Goal: Task Accomplishment & Management: Manage account settings

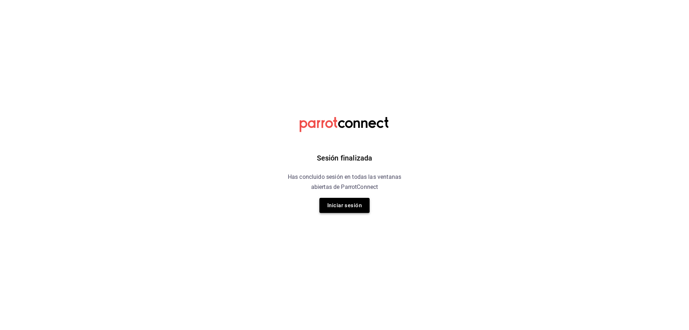
click at [340, 209] on button "Iniciar sesión" at bounding box center [344, 205] width 50 height 15
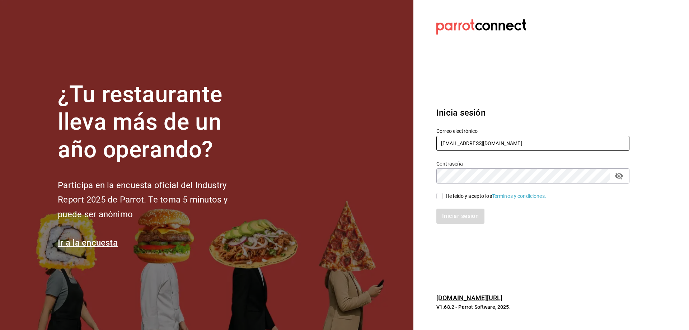
click at [484, 146] on input "[EMAIL_ADDRESS][DOMAIN_NAME]" at bounding box center [532, 143] width 193 height 15
type input "[EMAIL_ADDRESS][DOMAIN_NAME]"
click at [445, 197] on span "He leído y acepto los Términos y condiciones." at bounding box center [494, 196] width 103 height 8
click at [443, 197] on input "He leído y acepto los Términos y condiciones." at bounding box center [439, 196] width 6 height 6
checkbox input "true"
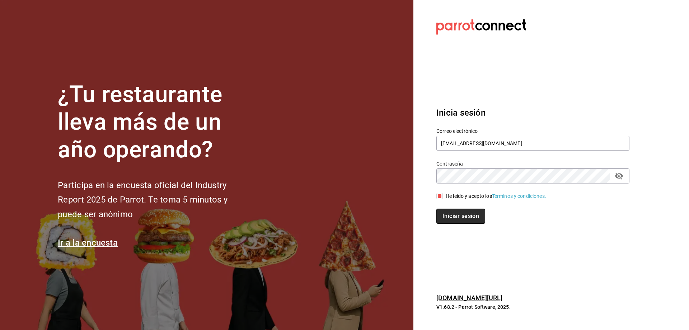
click at [461, 219] on button "Iniciar sesión" at bounding box center [460, 215] width 49 height 15
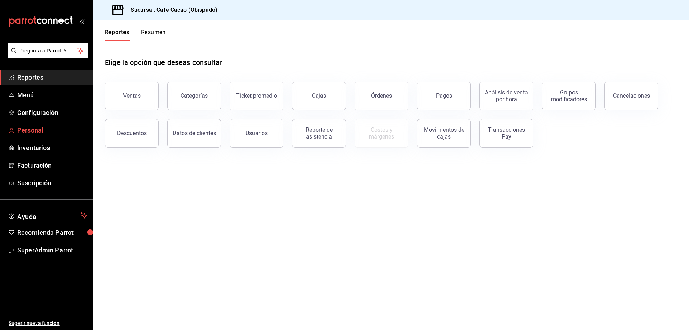
click at [44, 127] on span "Personal" at bounding box center [52, 130] width 70 height 10
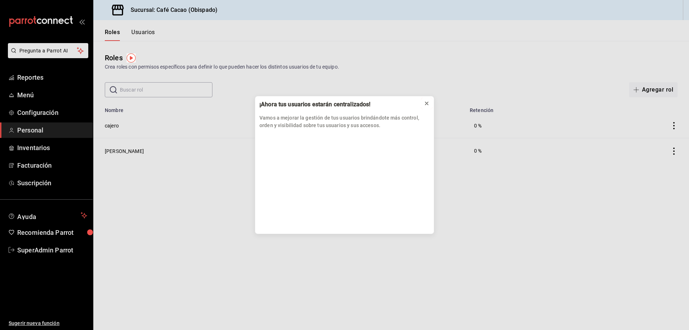
click at [428, 102] on icon at bounding box center [427, 103] width 6 height 6
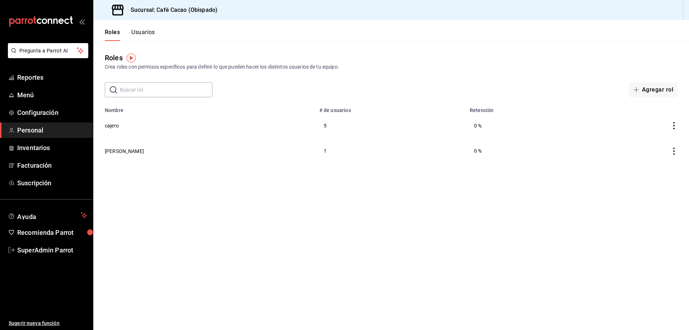
click at [134, 31] on button "Usuarios" at bounding box center [143, 35] width 24 height 12
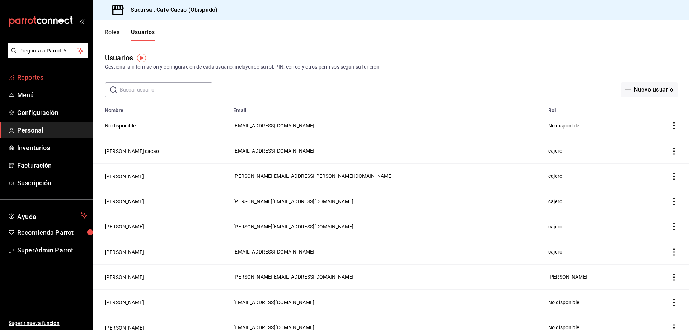
click at [68, 72] on span "Reportes" at bounding box center [52, 77] width 70 height 10
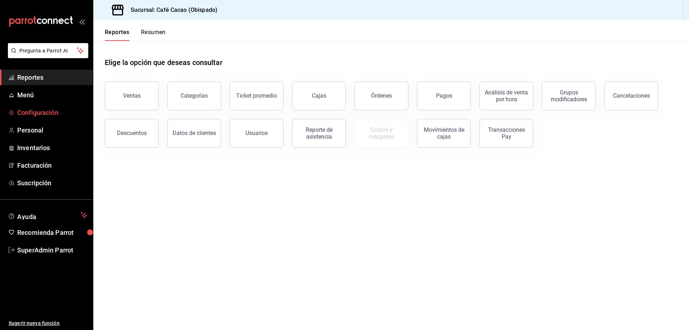
click at [53, 110] on span "Configuración" at bounding box center [52, 113] width 70 height 10
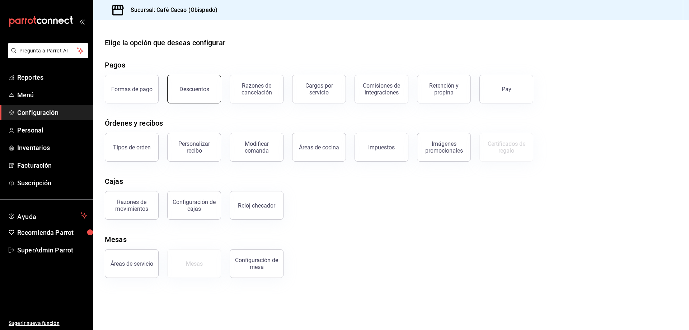
click at [203, 87] on div "Descuentos" at bounding box center [194, 89] width 30 height 7
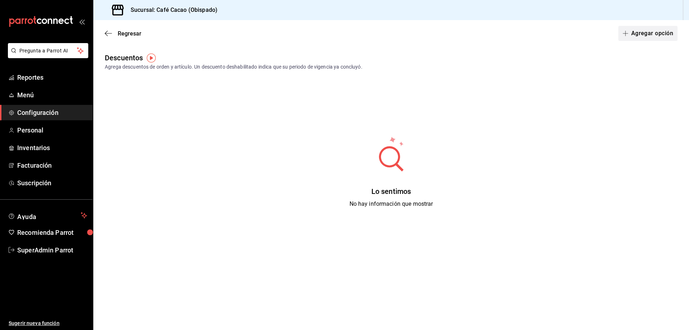
click at [664, 30] on button "Agregar opción" at bounding box center [647, 33] width 59 height 15
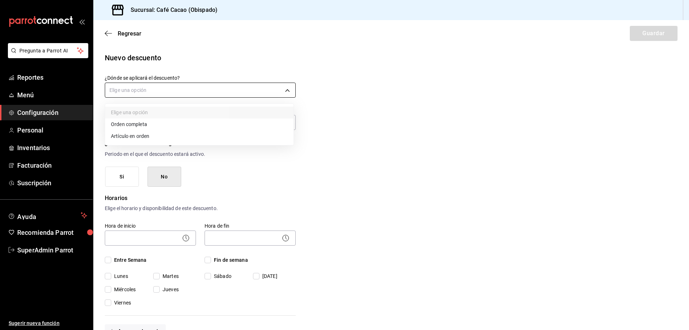
click at [179, 95] on body "Pregunta a Parrot AI Reportes Menú Configuración Personal Inventarios Facturaci…" at bounding box center [344, 165] width 689 height 330
click at [180, 123] on li "Orden completa" at bounding box center [199, 124] width 188 height 12
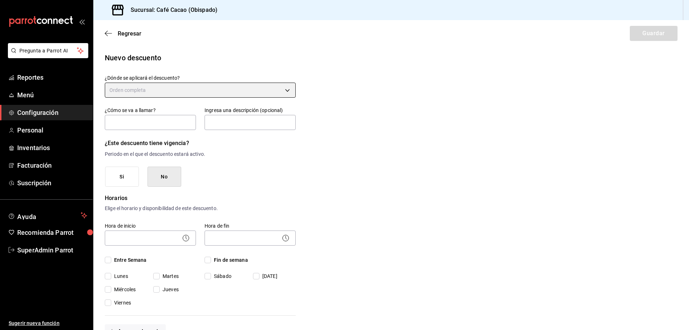
type input "ORDER"
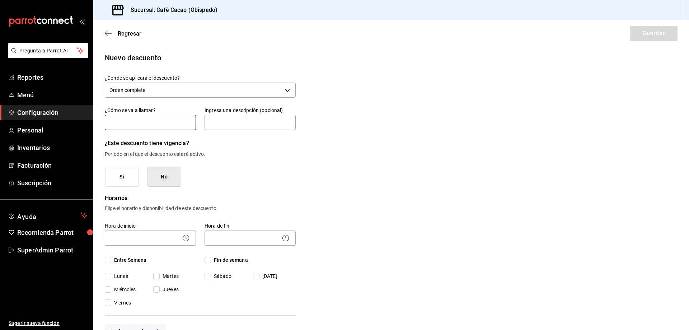
click at [167, 122] on input "text" at bounding box center [150, 122] width 91 height 15
type input "Empleado"
click at [227, 122] on input "text" at bounding box center [249, 122] width 91 height 15
type input "Descuento del 15%"
click at [162, 183] on button "No" at bounding box center [164, 176] width 34 height 20
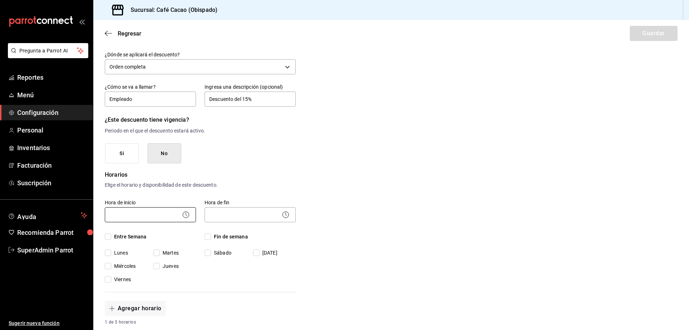
scroll to position [36, 0]
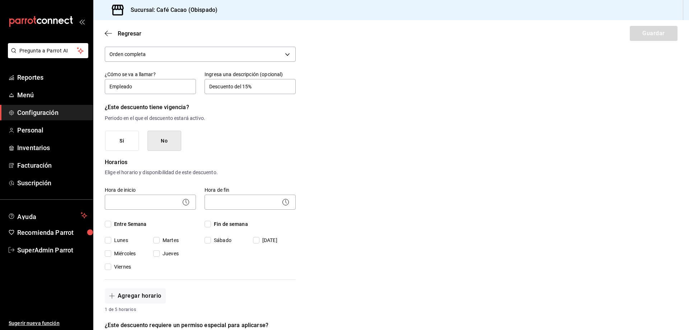
click at [181, 202] on icon at bounding box center [185, 202] width 9 height 9
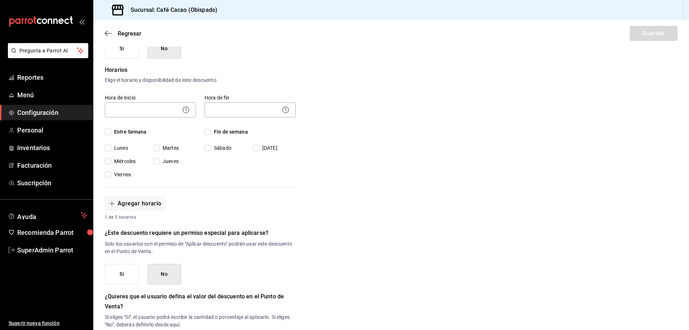
scroll to position [143, 0]
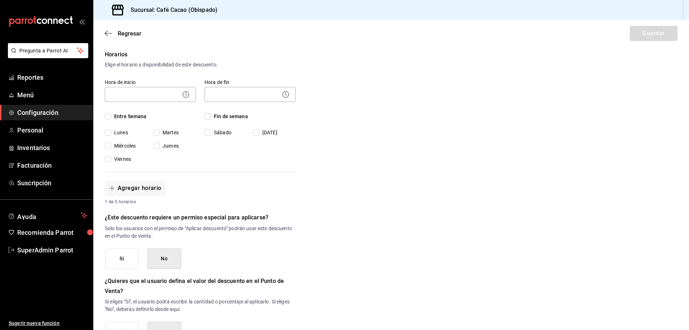
click at [127, 261] on button "Si" at bounding box center [122, 258] width 34 height 20
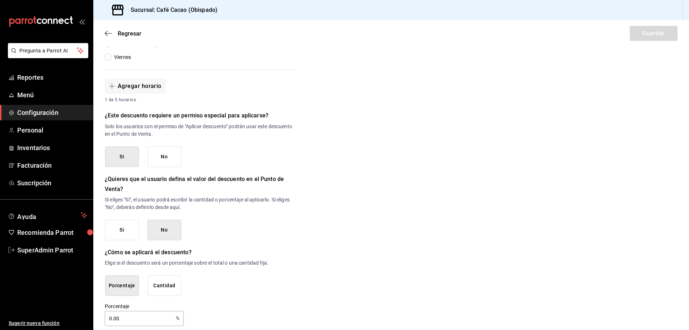
scroll to position [253, 0]
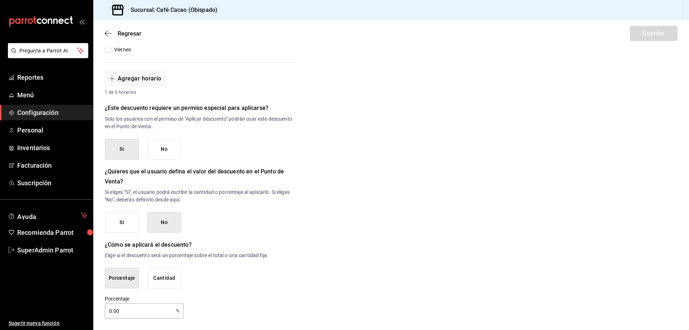
click at [156, 312] on input "0.00" at bounding box center [139, 310] width 68 height 14
click at [119, 225] on button "Si" at bounding box center [122, 222] width 34 height 20
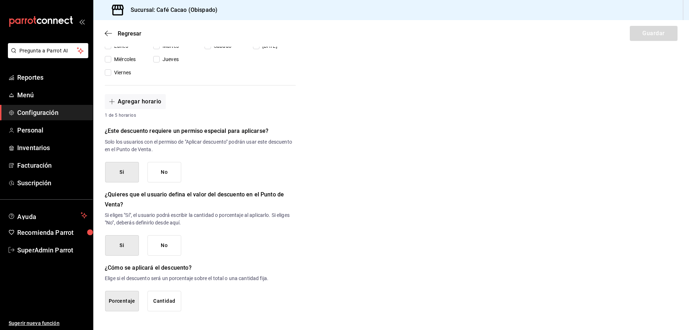
scroll to position [230, 0]
click at [168, 244] on button "No" at bounding box center [164, 245] width 34 height 20
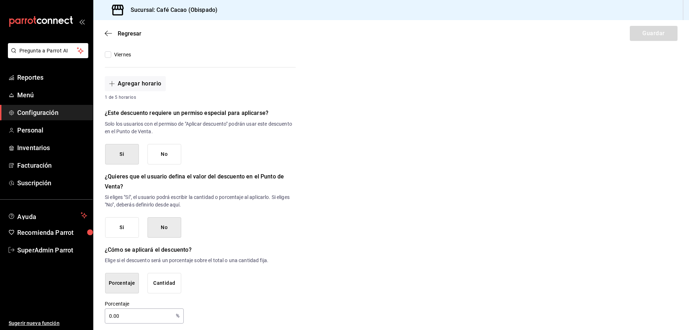
scroll to position [253, 0]
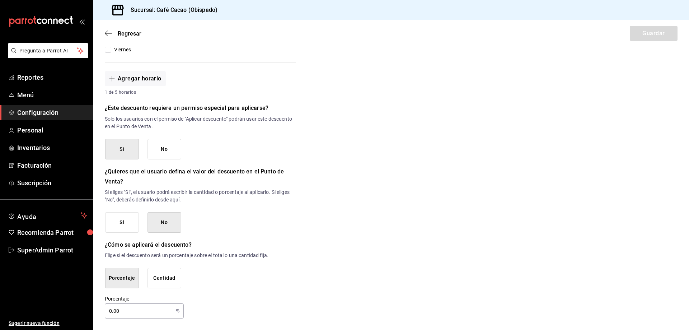
click at [124, 308] on input "0.00" at bounding box center [139, 310] width 68 height 14
click at [152, 274] on button "Cantidad" at bounding box center [164, 278] width 34 height 20
click at [128, 278] on button "Porcentaje" at bounding box center [122, 278] width 34 height 20
click at [126, 311] on input "0.00" at bounding box center [139, 310] width 68 height 14
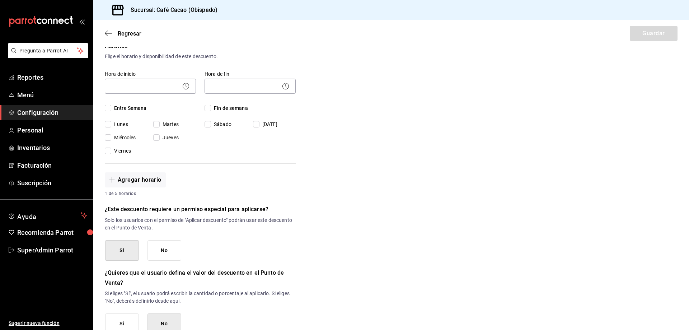
scroll to position [179, 0]
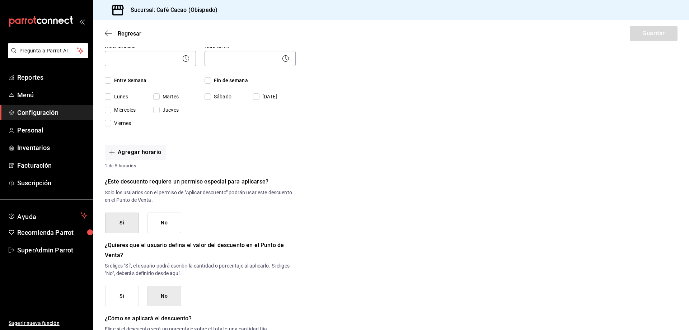
click at [128, 47] on label "Hora de inicio" at bounding box center [150, 45] width 91 height 5
click at [132, 62] on body "Pregunta a Parrot AI Reportes Menú Configuración Personal Inventarios Facturaci…" at bounding box center [344, 165] width 689 height 330
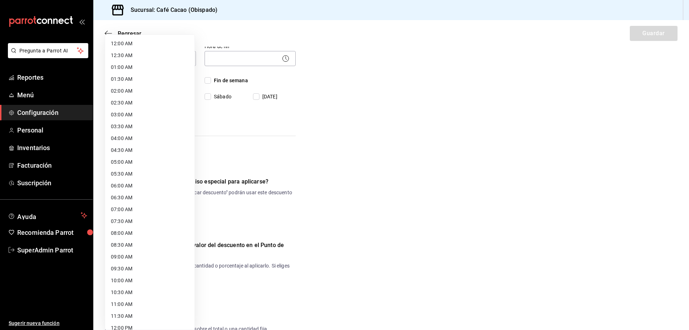
click at [323, 101] on div at bounding box center [344, 165] width 689 height 330
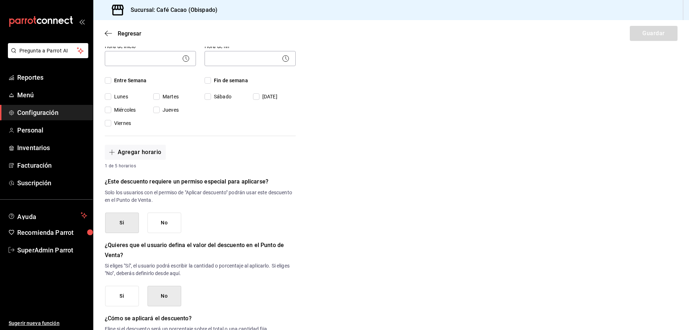
click at [109, 96] on input "Lunes" at bounding box center [108, 96] width 6 height 6
checkbox input "true"
click at [155, 95] on input "Martes" at bounding box center [156, 96] width 6 height 6
checkbox input "true"
click at [205, 98] on input "Sábado" at bounding box center [207, 96] width 6 height 6
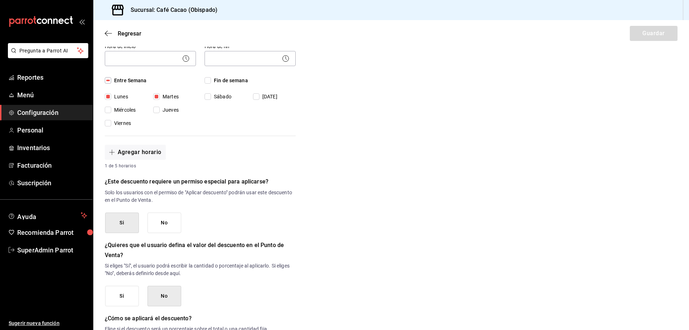
checkbox input "true"
click at [254, 98] on input "Domingo" at bounding box center [256, 96] width 6 height 6
checkbox input "true"
click at [155, 109] on input "Jueves" at bounding box center [156, 110] width 6 height 6
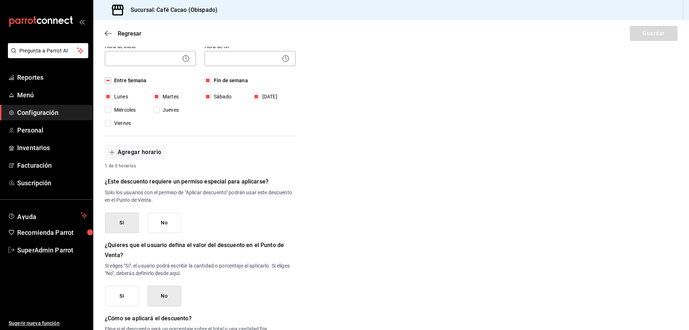
checkbox input "true"
click at [108, 109] on input "Miércoles" at bounding box center [108, 110] width 6 height 6
checkbox input "true"
click at [109, 121] on input "Viernes" at bounding box center [108, 123] width 6 height 6
checkbox input "true"
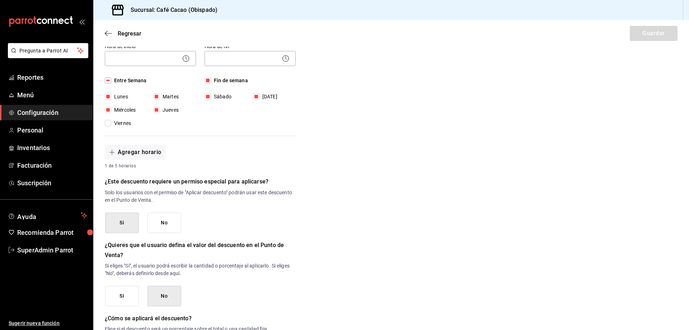
checkbox input "true"
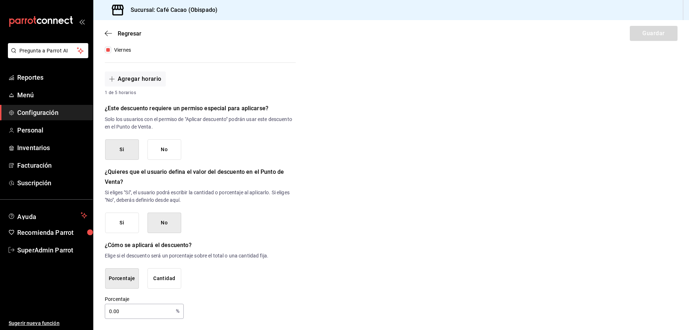
scroll to position [253, 0]
click at [123, 310] on input "0.00" at bounding box center [139, 310] width 68 height 14
click at [123, 306] on input "0.00" at bounding box center [139, 310] width 68 height 14
click at [122, 307] on input "0.00" at bounding box center [139, 310] width 68 height 14
click at [164, 280] on button "Cantidad" at bounding box center [164, 278] width 34 height 20
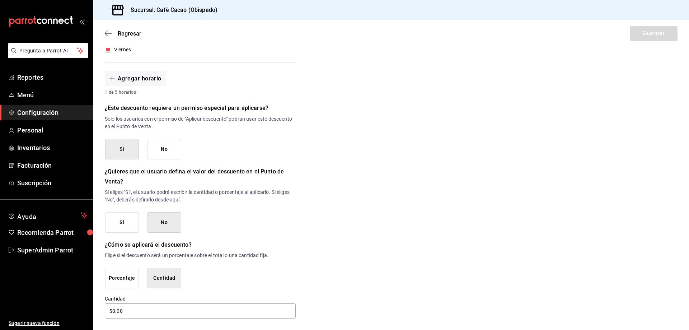
click at [114, 224] on button "Si" at bounding box center [122, 222] width 34 height 20
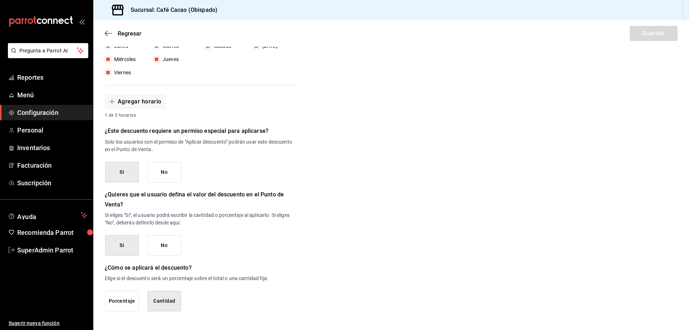
click at [129, 312] on div "¿Dónde se aplicará el descuento? Orden completa ORDER ¿Cómo se va a llamar? Emp…" at bounding box center [200, 81] width 191 height 473
click at [127, 307] on button "Porcentaje" at bounding box center [122, 301] width 34 height 20
click at [155, 244] on button "No" at bounding box center [164, 245] width 34 height 20
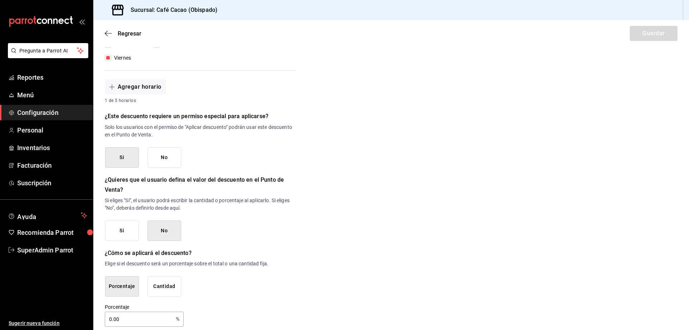
scroll to position [253, 0]
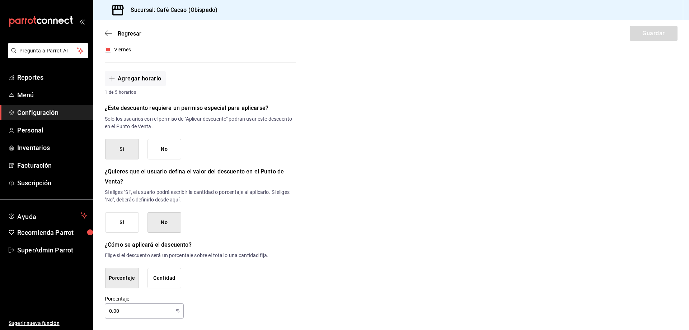
click at [145, 314] on input "0.00" at bounding box center [139, 310] width 68 height 14
click at [126, 313] on input "0.00" at bounding box center [139, 310] width 68 height 14
click at [127, 228] on button "Si" at bounding box center [122, 222] width 34 height 20
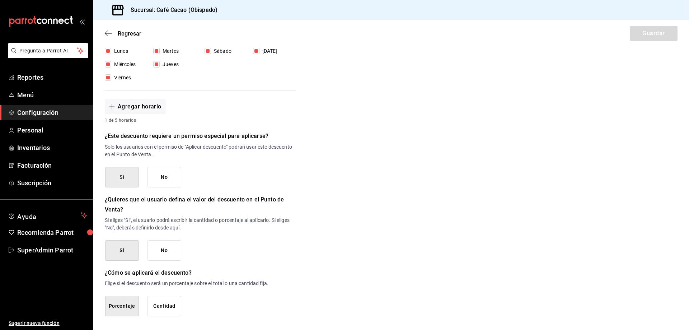
scroll to position [230, 0]
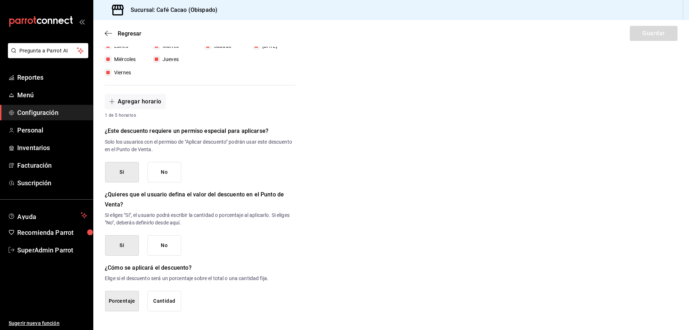
click at [155, 301] on button "Cantidad" at bounding box center [164, 301] width 34 height 20
drag, startPoint x: 142, startPoint y: 251, endPoint x: 147, endPoint y: 248, distance: 5.4
click at [142, 250] on div "Si No" at bounding box center [143, 245] width 76 height 20
click at [153, 248] on button "No" at bounding box center [164, 245] width 34 height 20
click at [113, 301] on button "Porcentaje" at bounding box center [122, 301] width 34 height 20
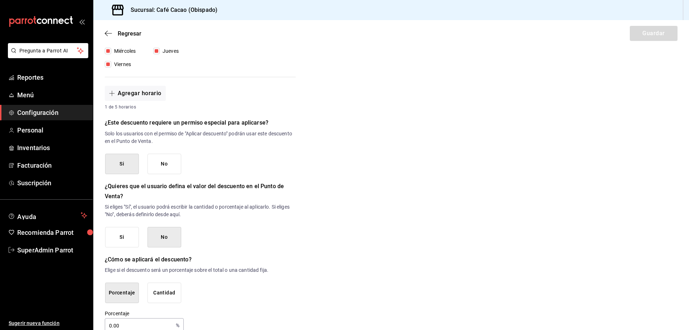
scroll to position [253, 0]
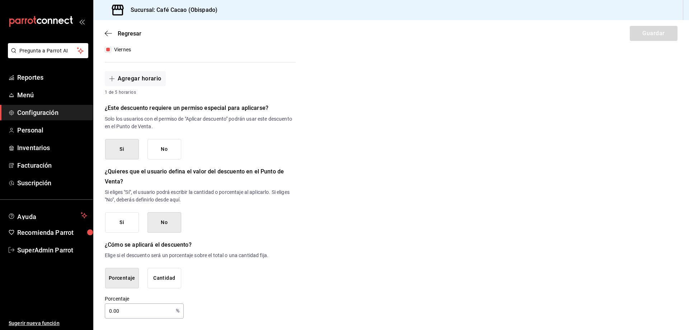
click at [145, 312] on input "0.00" at bounding box center [139, 310] width 68 height 14
type input "0"
type input "1"
click at [405, 105] on div "Nuevo descuento ¿Dónde se aplicará el descuento? Orden completa ORDER ¿Cómo se …" at bounding box center [390, 59] width 595 height 519
click at [644, 33] on div "Regresar Guardar" at bounding box center [390, 33] width 595 height 27
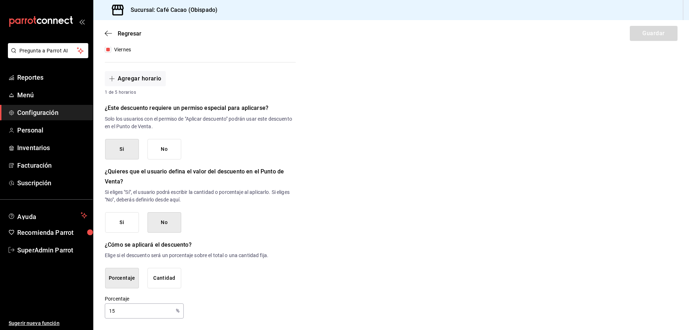
click at [644, 33] on div "Regresar Guardar" at bounding box center [390, 33] width 595 height 27
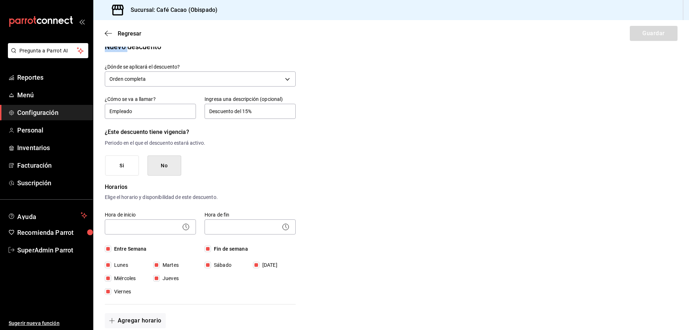
scroll to position [0, 0]
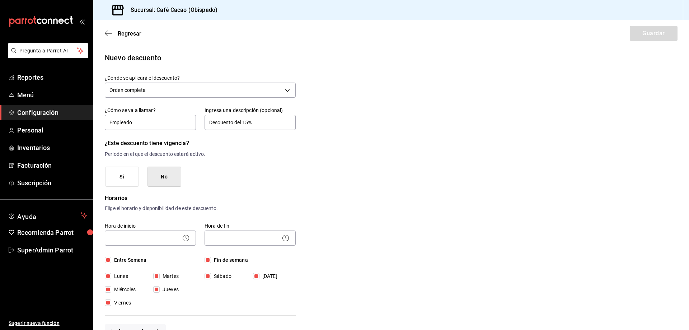
click at [236, 63] on div "Nuevo descuento" at bounding box center [391, 57] width 572 height 11
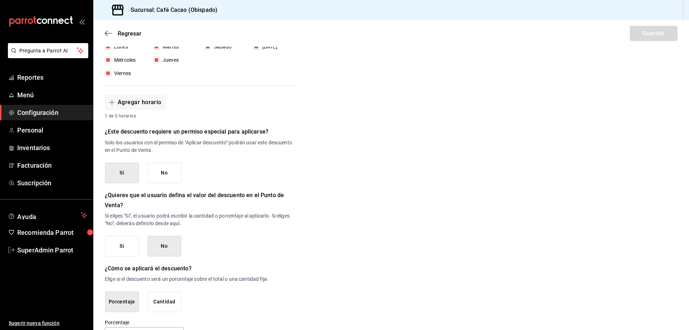
scroll to position [253, 0]
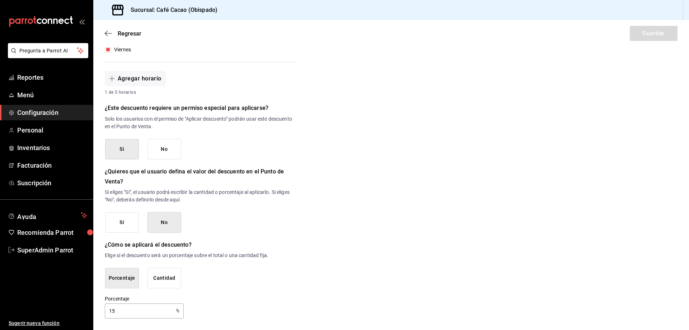
click at [134, 311] on input "15" at bounding box center [139, 310] width 68 height 14
type input "1"
type input "15"
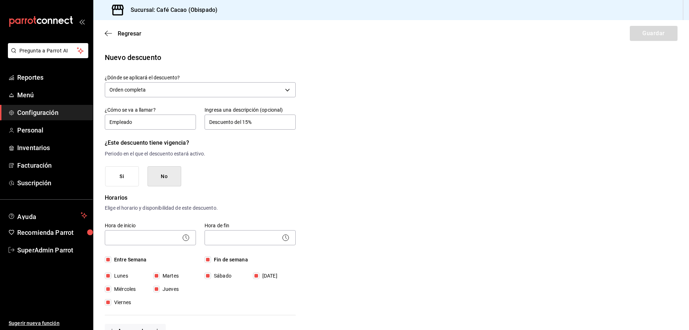
scroll to position [0, 0]
click at [463, 77] on div "Nuevo descuento ¿Dónde se aplicará el descuento? Orden completa ORDER ¿Cómo se …" at bounding box center [390, 311] width 595 height 519
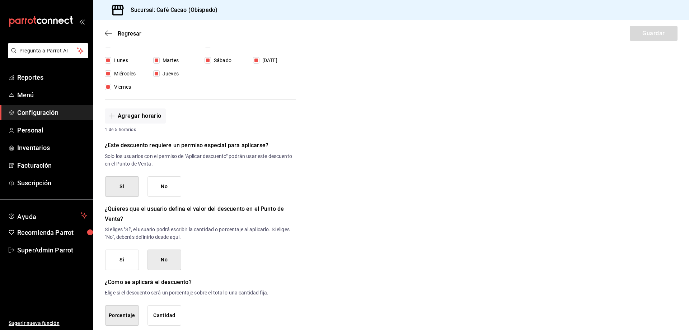
scroll to position [253, 0]
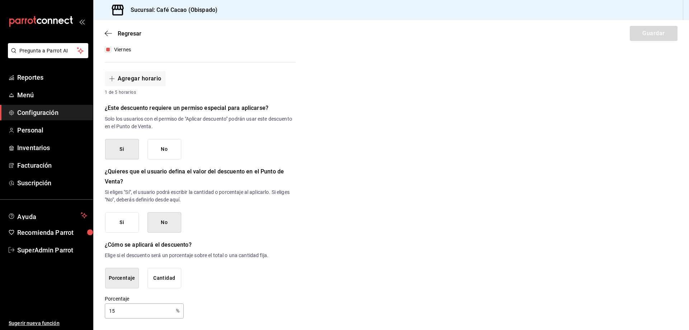
click at [177, 221] on button "No" at bounding box center [164, 222] width 34 height 20
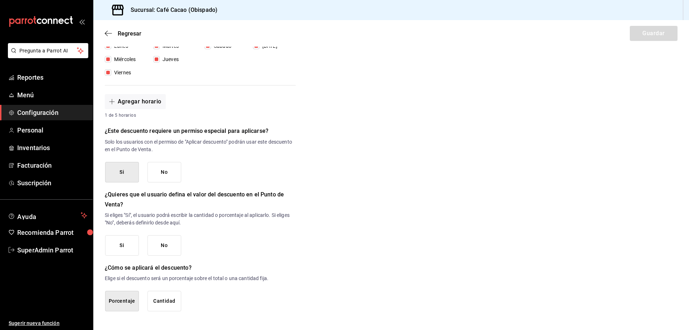
scroll to position [230, 0]
click at [175, 246] on button "No" at bounding box center [164, 245] width 34 height 20
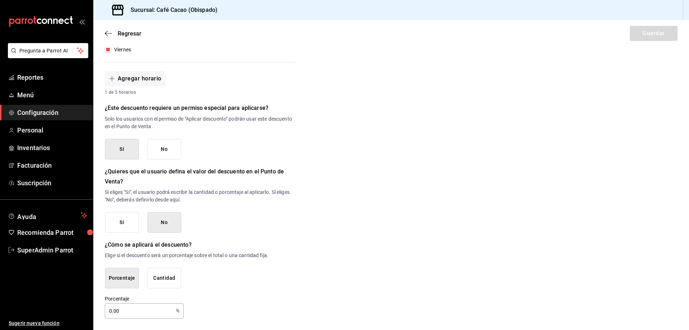
click at [156, 314] on input "0.00" at bounding box center [139, 310] width 68 height 14
type input "0"
click at [156, 307] on input "15" at bounding box center [139, 310] width 68 height 14
type input "15"
click at [174, 311] on div "15 % Porcentaje" at bounding box center [144, 310] width 79 height 15
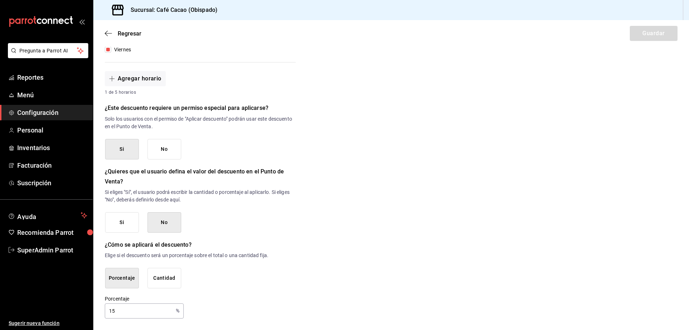
click at [174, 311] on div "15 % Porcentaje" at bounding box center [144, 310] width 79 height 15
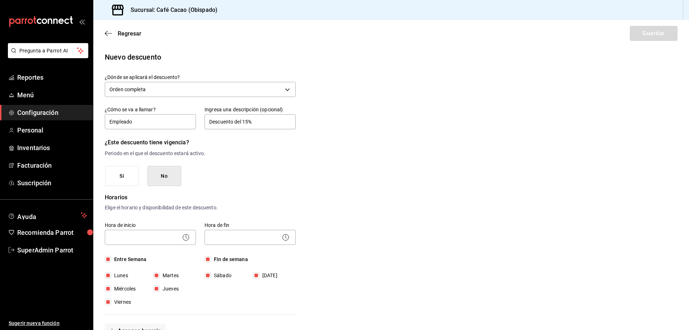
scroll to position [0, 0]
click at [284, 122] on input "Descuento del 15%" at bounding box center [249, 122] width 91 height 15
click at [178, 237] on body "Pregunta a Parrot AI Reportes Menú Configuración Personal Inventarios Facturaci…" at bounding box center [344, 165] width 689 height 330
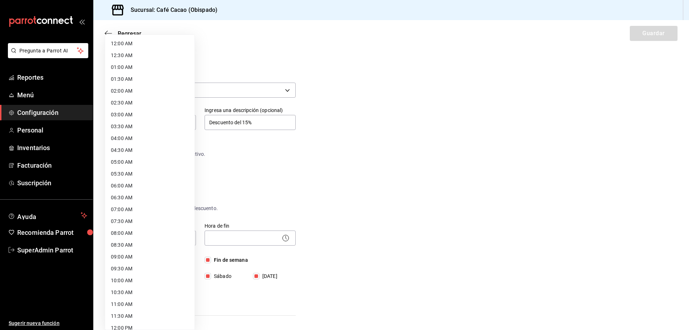
drag, startPoint x: 146, startPoint y: 234, endPoint x: 161, endPoint y: 236, distance: 15.5
click at [147, 233] on li "08:00 AM" at bounding box center [149, 233] width 89 height 12
type input "08:00"
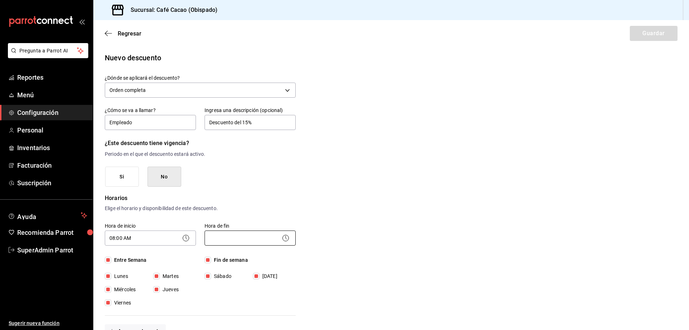
click at [236, 237] on body "Pregunta a Parrot AI Reportes Menú Configuración Personal Inventarios Facturaci…" at bounding box center [344, 165] width 689 height 330
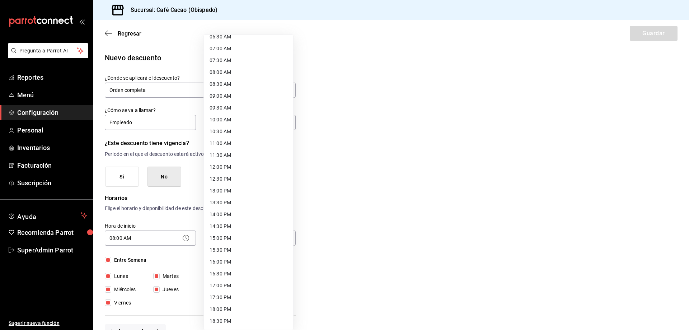
scroll to position [179, 0]
click at [252, 128] on li "11:00 AM" at bounding box center [248, 125] width 89 height 12
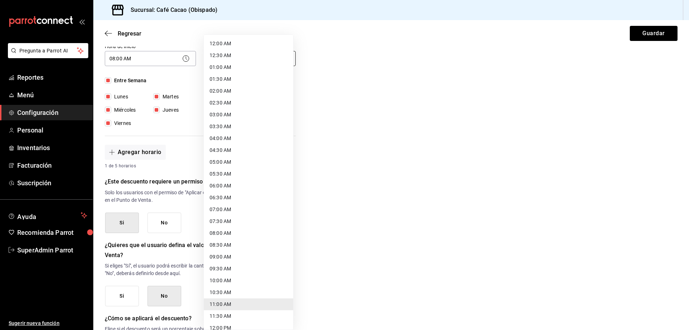
click at [242, 56] on body "Pregunta a Parrot AI Reportes Menú Configuración Personal Inventarios Facturaci…" at bounding box center [344, 165] width 689 height 330
drag, startPoint x: 252, startPoint y: 313, endPoint x: 252, endPoint y: 318, distance: 5.0
click at [252, 318] on ul "12:00 AM 12:30 AM 01:00 AM 01:30 AM 02:00 AM 02:30 AM 03:00 AM 03:30 AM 04:00 A…" at bounding box center [248, 37] width 89 height 586
click at [252, 318] on li "23:59 PM" at bounding box center [248, 321] width 89 height 12
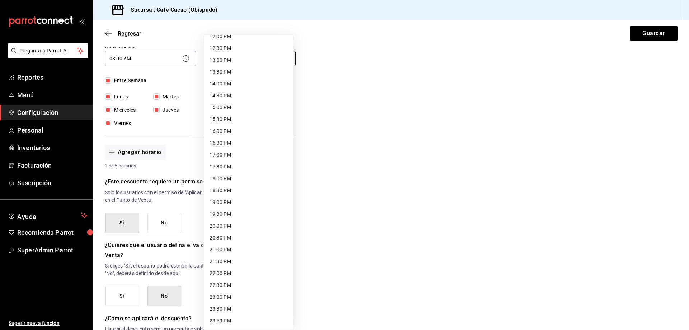
type input "23:59"
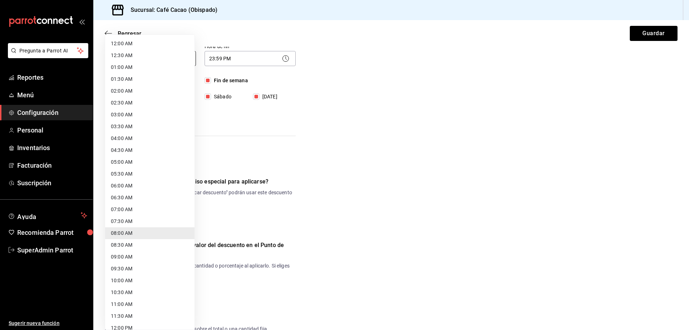
click at [161, 60] on body "Pregunta a Parrot AI Reportes Menú Configuración Personal Inventarios Facturaci…" at bounding box center [344, 165] width 689 height 330
click at [172, 46] on li "12:00 AM" at bounding box center [149, 44] width 89 height 12
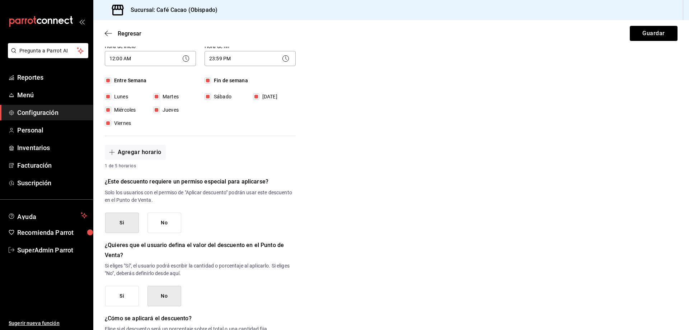
drag, startPoint x: 392, startPoint y: 137, endPoint x: 426, endPoint y: 118, distance: 39.0
click at [394, 133] on div "Nuevo descuento ¿Dónde se aplicará el descuento? Orden completa ORDER ¿Cómo se …" at bounding box center [390, 132] width 595 height 519
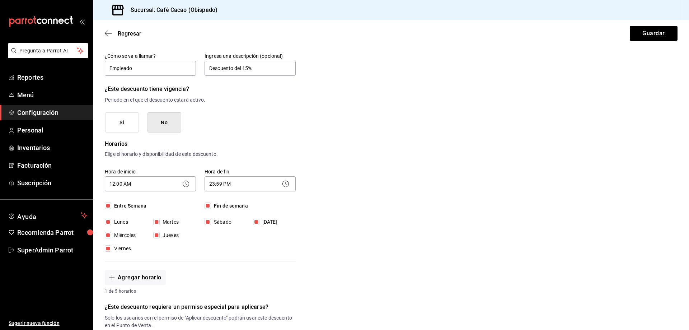
scroll to position [36, 0]
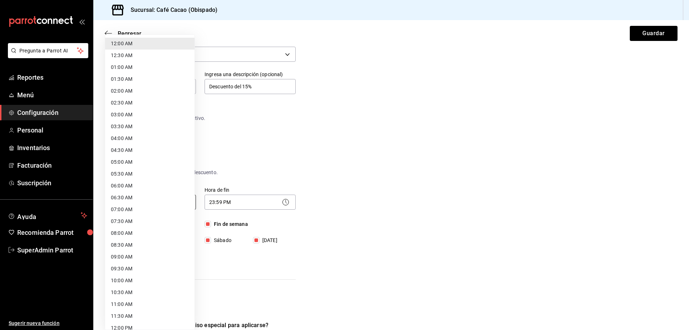
click at [172, 202] on body "Pregunta a Parrot AI Reportes Menú Configuración Personal Inventarios Facturaci…" at bounding box center [344, 165] width 689 height 330
click at [170, 163] on li "05:00 AM" at bounding box center [149, 162] width 89 height 12
type input "05:00"
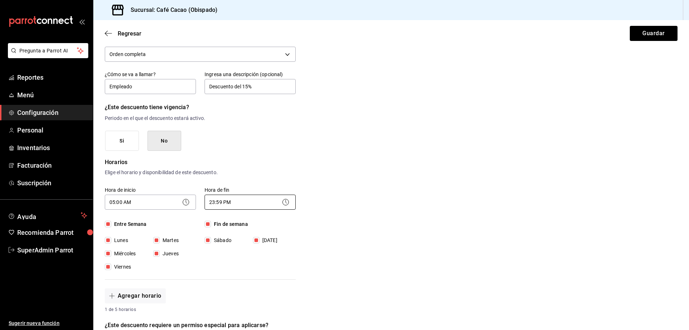
click at [241, 200] on body "Pregunta a Parrot AI Reportes Menú Configuración Personal Inventarios Facturaci…" at bounding box center [344, 165] width 689 height 330
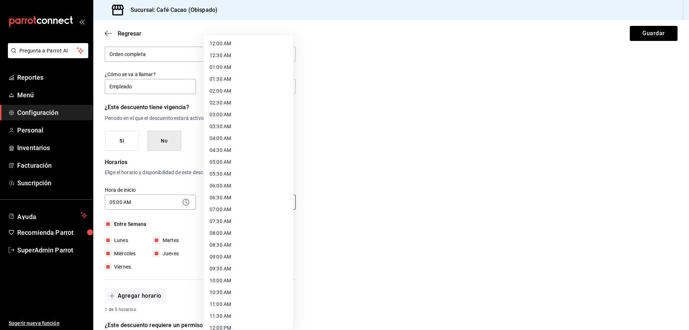
scroll to position [291, 0]
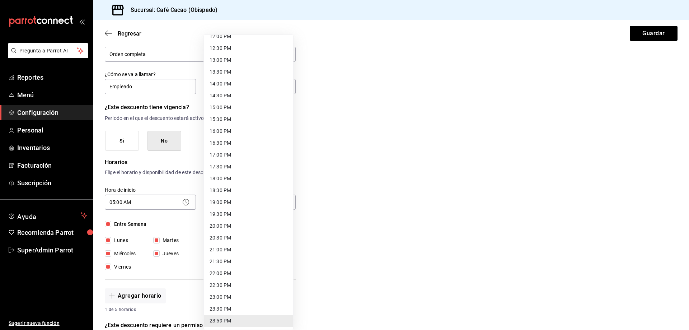
click at [416, 190] on div at bounding box center [344, 165] width 689 height 330
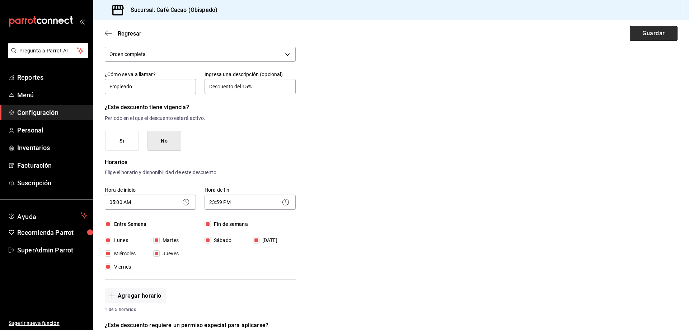
click at [638, 39] on button "Guardar" at bounding box center [653, 33] width 48 height 15
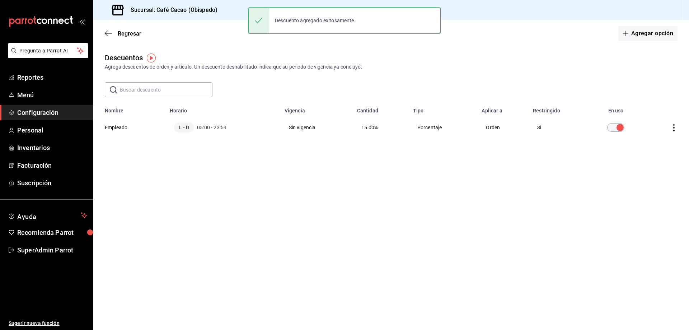
click at [191, 84] on input "text" at bounding box center [166, 89] width 93 height 14
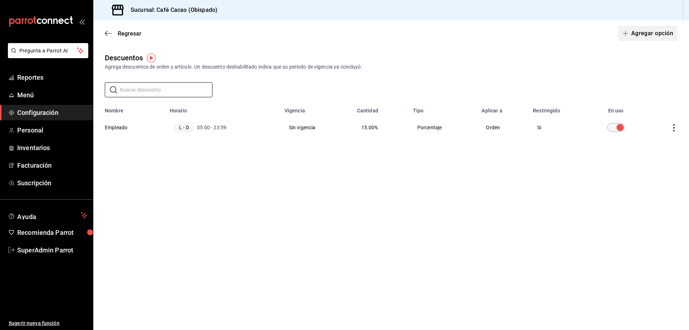
click at [625, 36] on icon "button" at bounding box center [625, 33] width 6 height 6
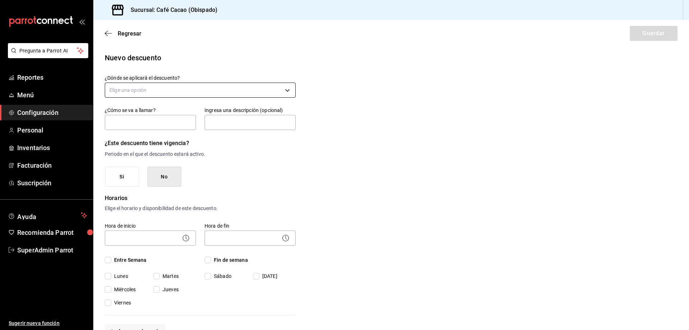
click at [214, 89] on body "Pregunta a Parrot AI Reportes Menú Configuración Personal Inventarios Facturaci…" at bounding box center [344, 165] width 689 height 330
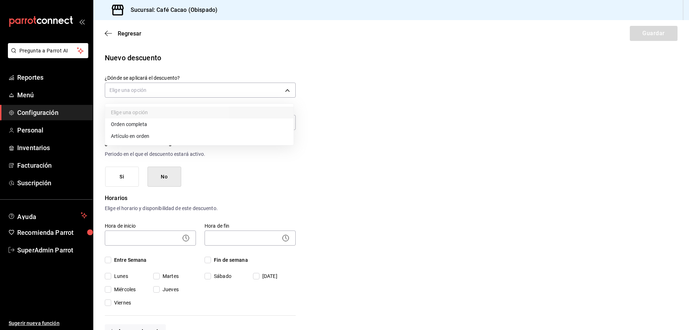
click at [181, 128] on li "Orden completa" at bounding box center [199, 124] width 188 height 12
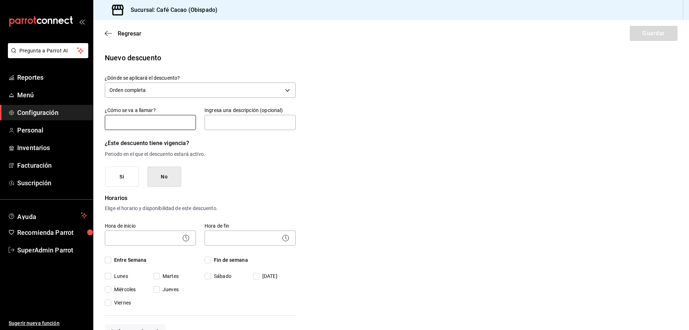
click at [176, 127] on input "text" at bounding box center [150, 122] width 91 height 15
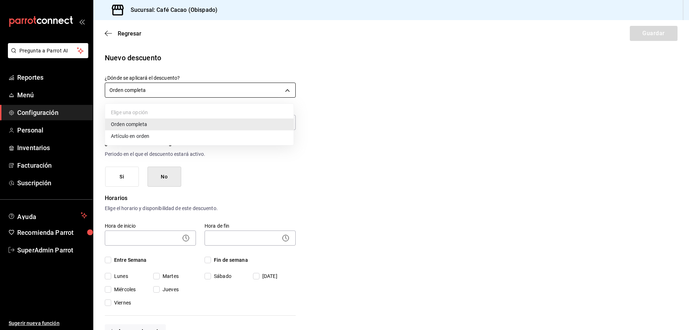
drag, startPoint x: 197, startPoint y: 86, endPoint x: 196, endPoint y: 95, distance: 9.0
click at [197, 86] on body "Pregunta a Parrot AI Reportes Menú Configuración Personal Inventarios Facturaci…" at bounding box center [344, 165] width 689 height 330
click at [201, 134] on li "Artículo en orden" at bounding box center [199, 136] width 188 height 12
type input "ORDER_ITEM"
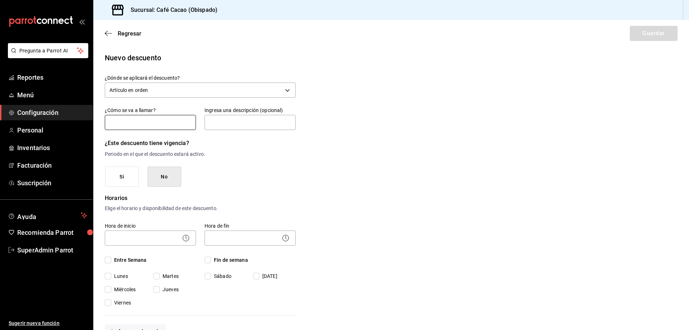
click at [182, 124] on input "text" at bounding box center [150, 122] width 91 height 15
type input "d"
type input "D"
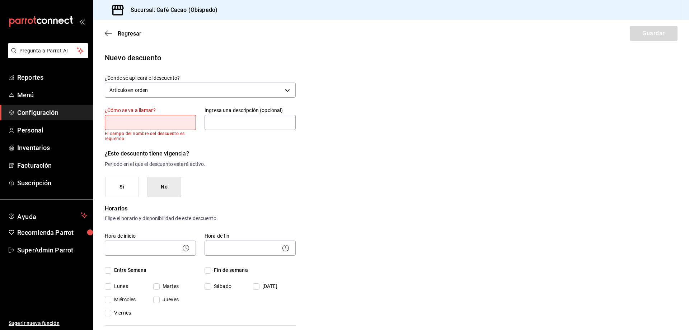
type input "R"
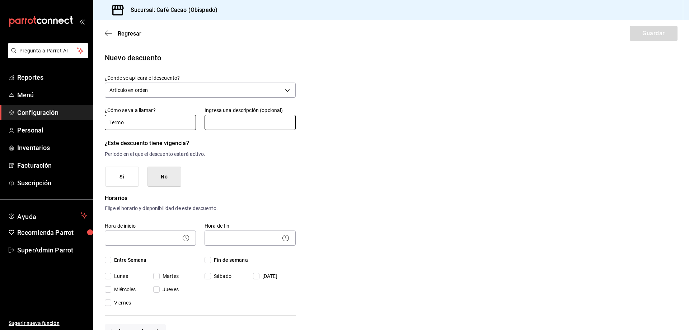
type input "Termo"
click at [241, 127] on input "text" at bounding box center [249, 122] width 91 height 15
click at [249, 124] on input "Descuento del 15%" at bounding box center [249, 122] width 91 height 15
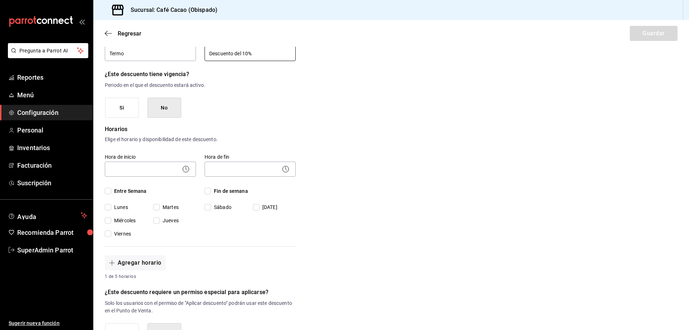
scroll to position [72, 0]
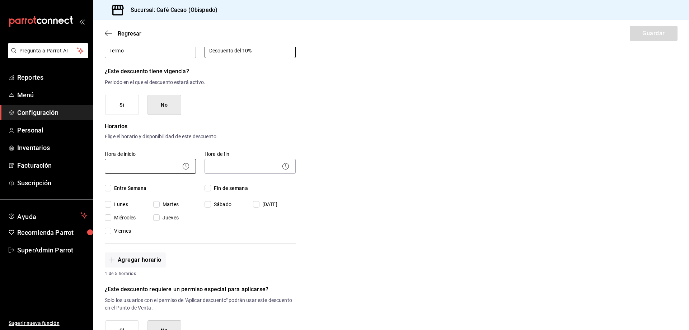
type input "Descuento del 10%"
click at [131, 162] on body "Pregunta a Parrot AI Reportes Menú Configuración Personal Inventarios Facturaci…" at bounding box center [344, 165] width 689 height 330
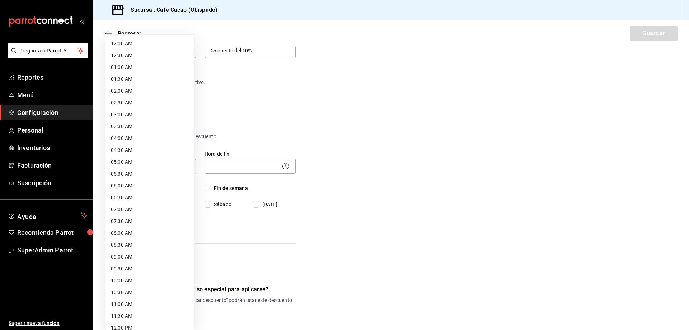
click at [169, 163] on li "05:00 AM" at bounding box center [149, 162] width 89 height 12
type input "05:00"
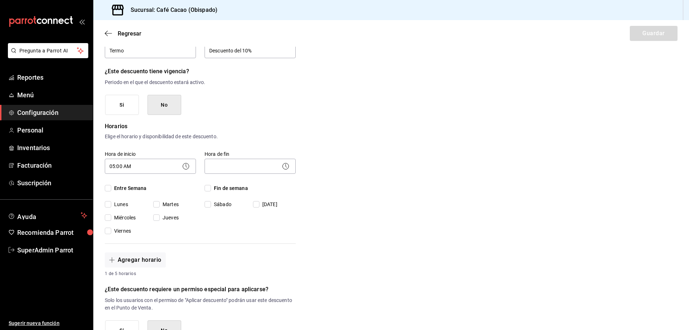
click at [255, 171] on div "12:00 AM 12:30 AM 01:00 AM 01:30 AM 02:00 AM 02:30 AM 03:00 AM 03:30 AM 04:00 A…" at bounding box center [344, 165] width 689 height 330
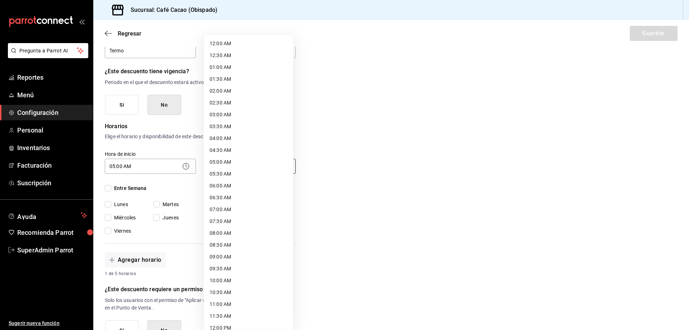
click at [253, 169] on body "Pregunta a Parrot AI Reportes Menú Configuración Personal Inventarios Facturaci…" at bounding box center [344, 165] width 689 height 330
click at [271, 320] on li "23:59 PM" at bounding box center [248, 321] width 89 height 12
type input "23:59"
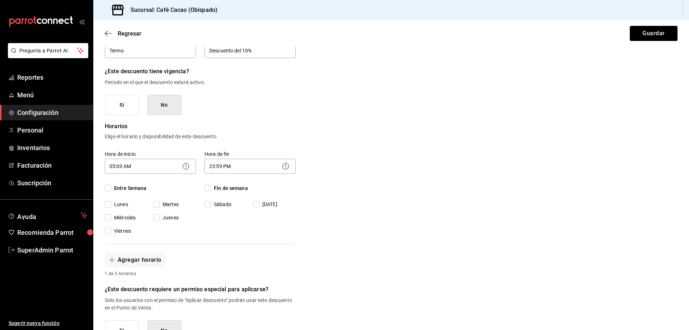
click at [103, 207] on div "Hora de inicio 05:00 AM 05:00 Entre Semana Lunes Martes Miércoles Jueves Viernes" at bounding box center [146, 188] width 100 height 93
click at [107, 205] on input "Lunes" at bounding box center [108, 204] width 6 height 6
checkbox input "true"
click at [108, 221] on div "Lunes Martes Miércoles Jueves Viernes" at bounding box center [150, 217] width 91 height 34
click at [107, 230] on input "Viernes" at bounding box center [108, 230] width 6 height 6
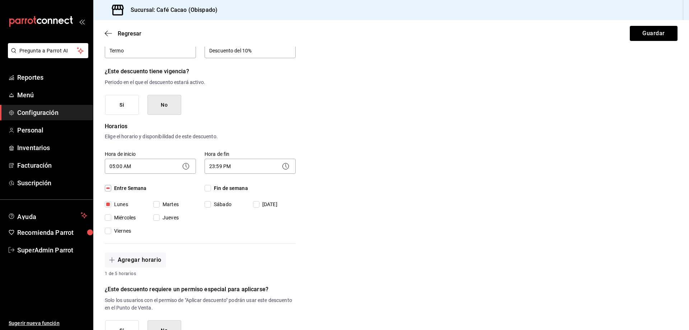
checkbox input "true"
drag, startPoint x: 108, startPoint y: 217, endPoint x: 160, endPoint y: 217, distance: 51.6
click at [126, 217] on label "Miércoles" at bounding box center [126, 218] width 43 height 8
click at [111, 217] on input "Miércoles" at bounding box center [108, 217] width 6 height 6
checkbox input "true"
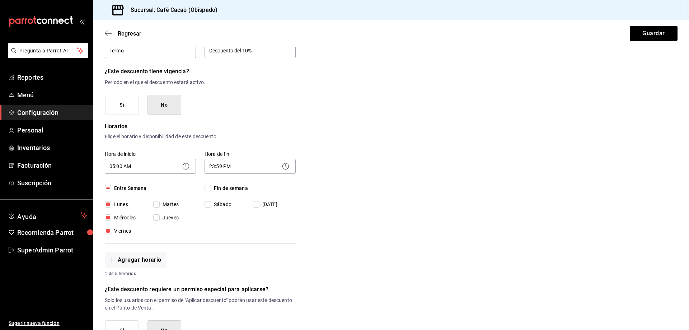
click at [162, 217] on span "Jueves" at bounding box center [169, 218] width 19 height 8
click at [160, 217] on input "Jueves" at bounding box center [156, 217] width 6 height 6
checkbox input "true"
drag, startPoint x: 158, startPoint y: 203, endPoint x: 209, endPoint y: 205, distance: 51.3
click at [160, 203] on label "Martes" at bounding box center [174, 204] width 43 height 8
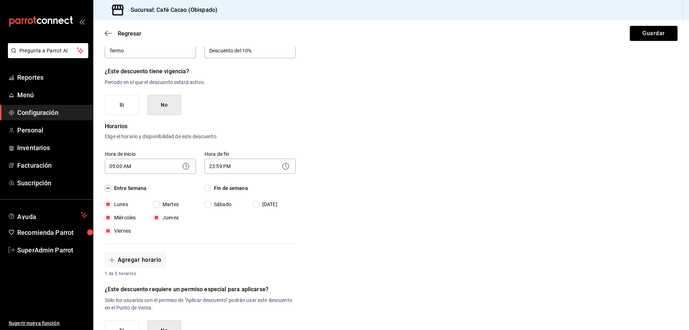
click at [160, 203] on input "Martes" at bounding box center [156, 204] width 6 height 6
checkbox input "true"
click at [209, 205] on input "Sábado" at bounding box center [207, 204] width 6 height 6
checkbox input "true"
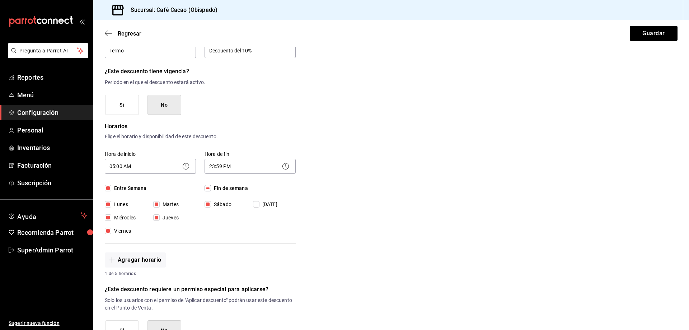
click at [248, 205] on div "Sábado Domingo" at bounding box center [249, 204] width 91 height 8
click at [253, 205] on input "Domingo" at bounding box center [256, 204] width 6 height 6
checkbox input "true"
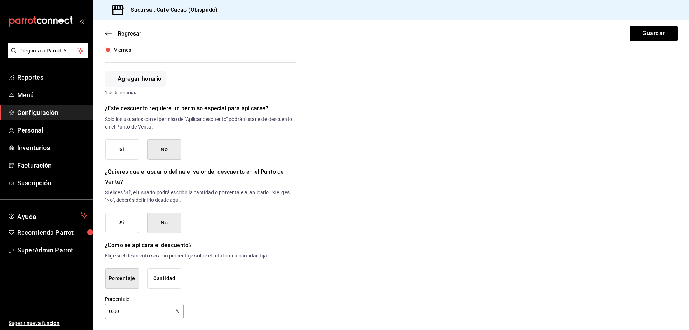
scroll to position [253, 0]
drag, startPoint x: 145, startPoint y: 314, endPoint x: 184, endPoint y: 313, distance: 39.1
click at [146, 314] on input "0.00" at bounding box center [139, 310] width 68 height 14
type input "0"
type input "10"
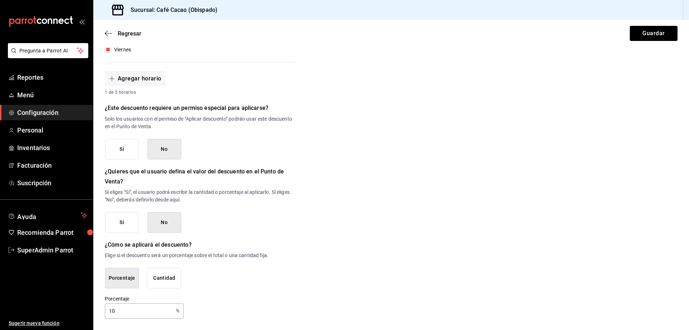
click at [122, 149] on button "Si" at bounding box center [122, 149] width 34 height 20
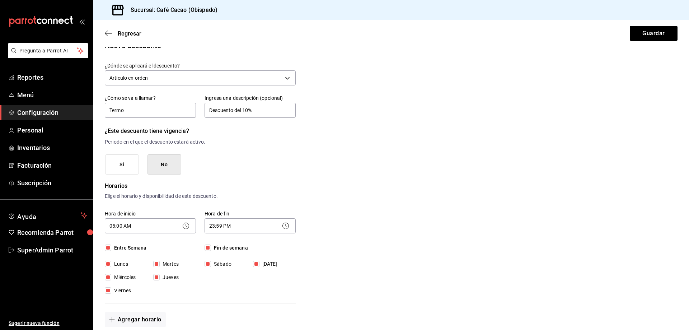
scroll to position [0, 0]
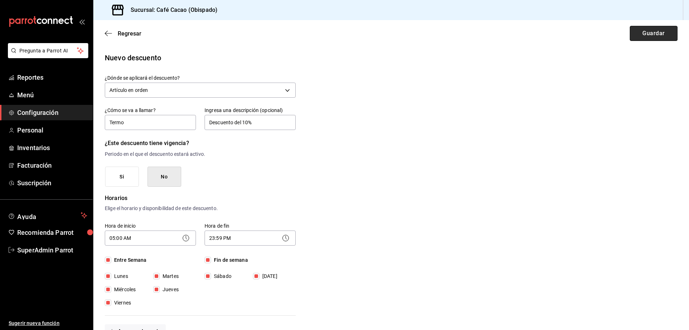
click at [658, 32] on button "Guardar" at bounding box center [653, 33] width 48 height 15
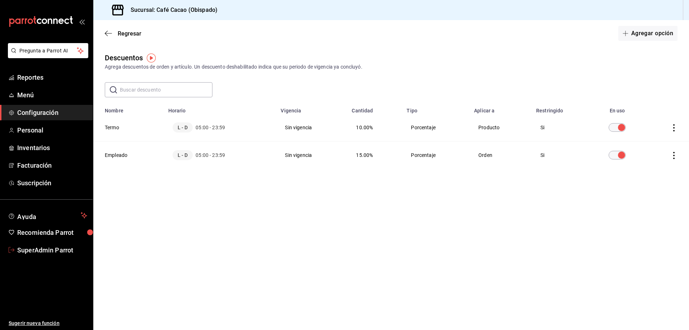
click at [20, 245] on span "SuperAdmin Parrot" at bounding box center [52, 250] width 70 height 10
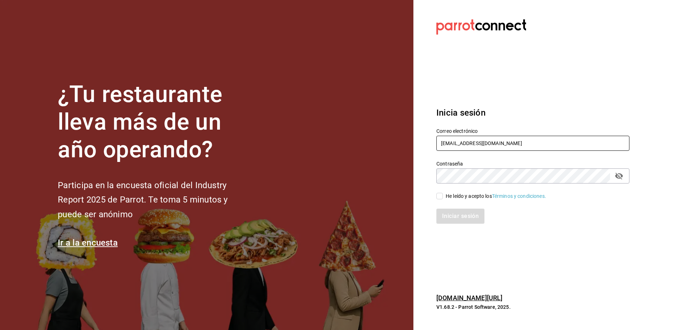
click at [559, 145] on input "[EMAIL_ADDRESS][DOMAIN_NAME]" at bounding box center [532, 143] width 193 height 15
type input "[EMAIL_ADDRESS][DOMAIN_NAME]"
click at [459, 198] on div "He leído y acepto los Términos y condiciones." at bounding box center [495, 196] width 100 height 8
click at [443, 198] on input "He leído y acepto los Términos y condiciones." at bounding box center [439, 196] width 6 height 6
checkbox input "true"
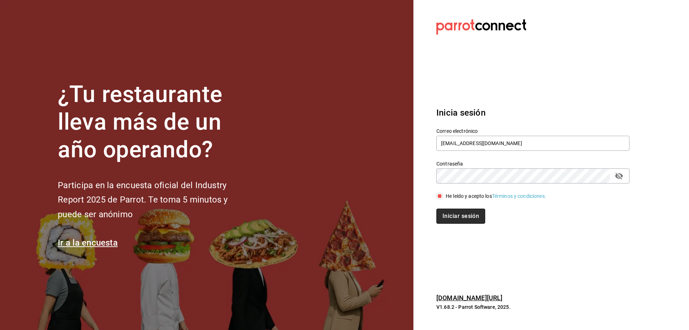
click at [459, 211] on button "Iniciar sesión" at bounding box center [460, 215] width 49 height 15
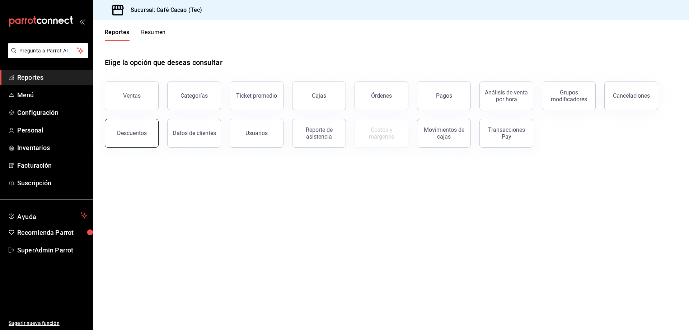
click at [114, 123] on button "Descuentos" at bounding box center [132, 133] width 54 height 29
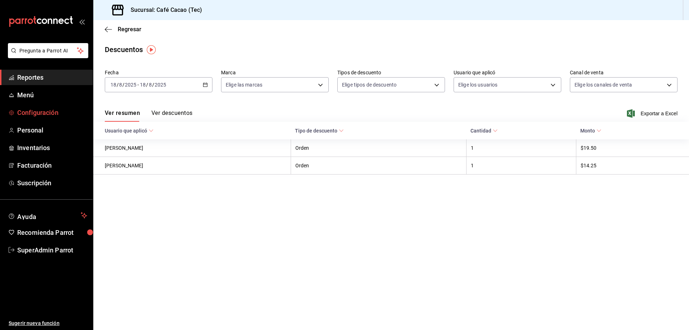
click at [56, 114] on span "Configuración" at bounding box center [52, 113] width 70 height 10
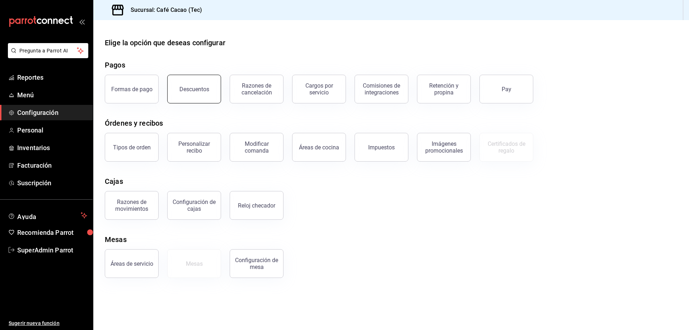
click at [208, 103] on div "Descuentos" at bounding box center [190, 84] width 62 height 37
click at [190, 80] on button "Descuentos" at bounding box center [194, 89] width 54 height 29
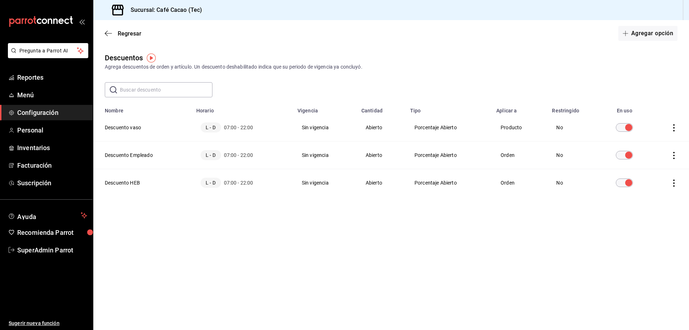
click at [674, 156] on icon "actions" at bounding box center [673, 155] width 1 height 7
click at [659, 161] on li "Eliminar" at bounding box center [647, 165] width 60 height 20
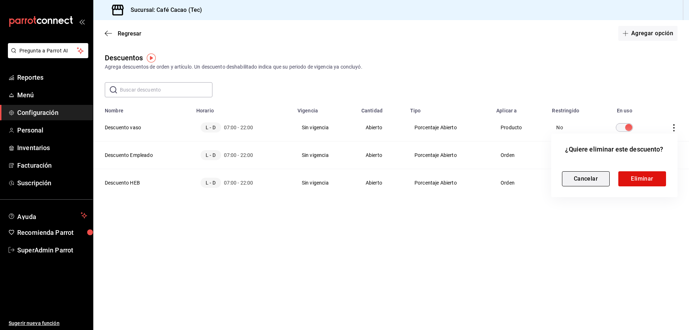
drag, startPoint x: 533, startPoint y: 217, endPoint x: 566, endPoint y: 183, distance: 47.4
click at [535, 213] on div at bounding box center [344, 165] width 689 height 330
click at [623, 183] on button "Eliminar" at bounding box center [642, 178] width 48 height 15
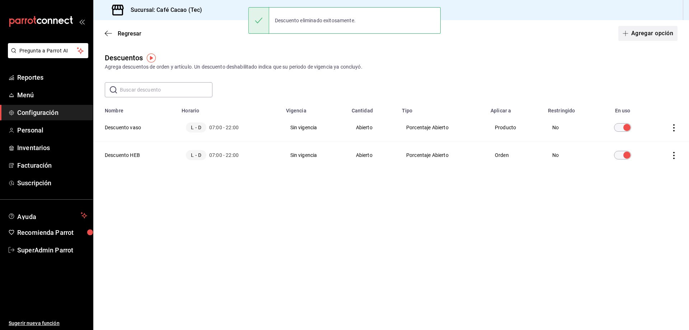
click at [647, 35] on button "Agregar opción" at bounding box center [647, 33] width 59 height 15
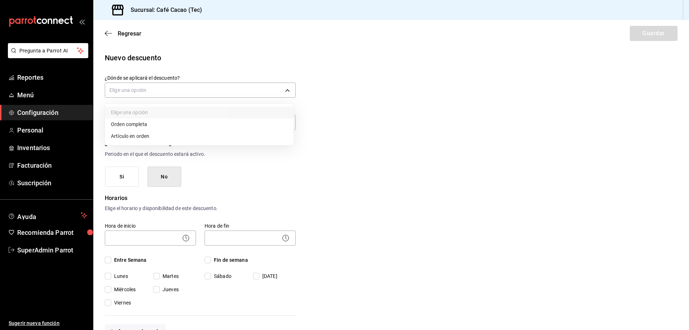
drag, startPoint x: 170, startPoint y: 91, endPoint x: 167, endPoint y: 97, distance: 6.9
click at [169, 91] on body "Pregunta a Parrot AI Reportes Menú Configuración Personal Inventarios Facturaci…" at bounding box center [344, 165] width 689 height 330
click at [166, 120] on li "Orden completa" at bounding box center [199, 124] width 188 height 12
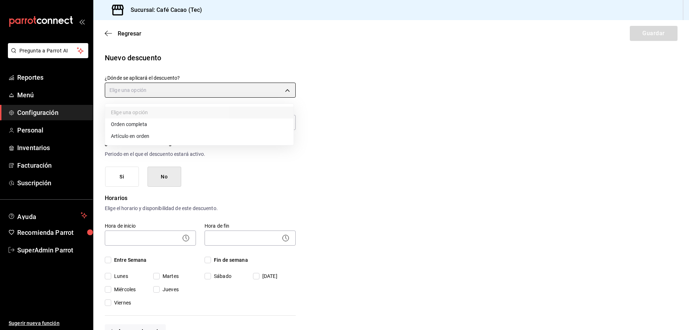
type input "ORDER"
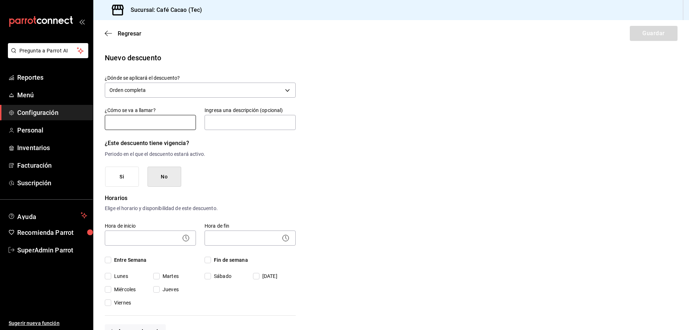
click at [166, 119] on input "text" at bounding box center [150, 122] width 91 height 15
type input "Empleado"
drag, startPoint x: 294, startPoint y: 122, endPoint x: 262, endPoint y: 122, distance: 32.3
click at [290, 122] on div "Nuevo descuento ¿Dónde se aplicará el descuento? Orden completa ORDER ¿Cómo se …" at bounding box center [390, 311] width 595 height 519
click at [262, 122] on input "text" at bounding box center [249, 122] width 91 height 15
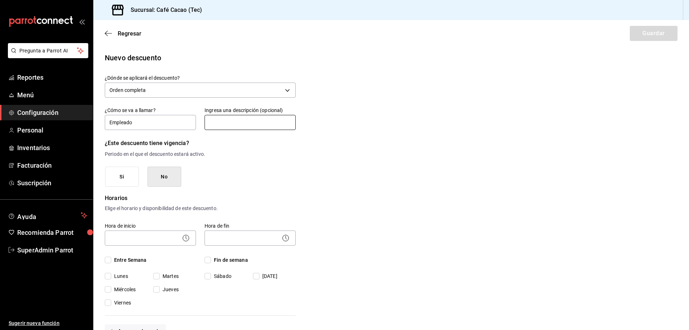
type input "Descuento del 15%"
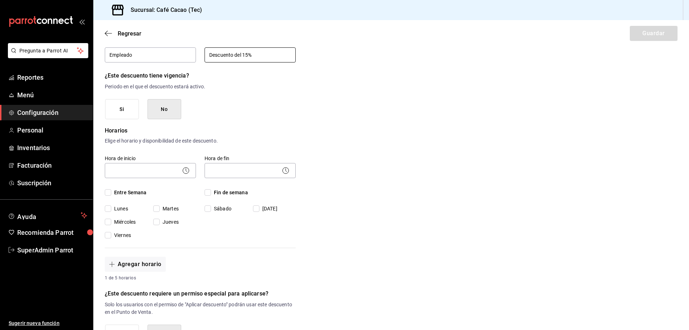
scroll to position [72, 0]
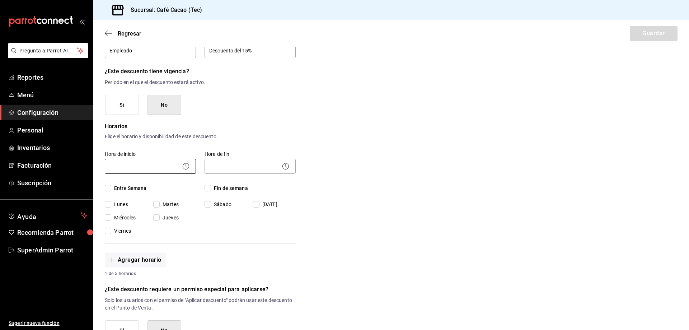
click at [169, 170] on body "Pregunta a Parrot AI Reportes Menú Configuración Personal Inventarios Facturaci…" at bounding box center [344, 165] width 689 height 330
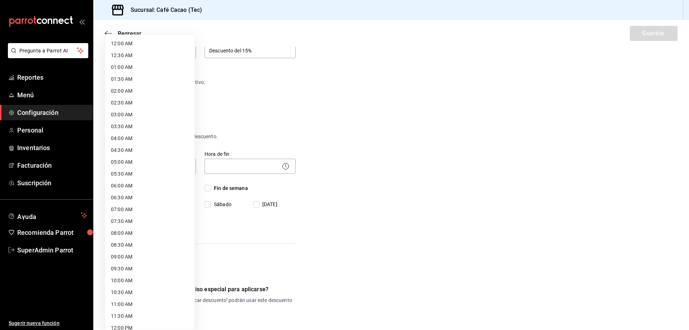
drag, startPoint x: 136, startPoint y: 170, endPoint x: 139, endPoint y: 164, distance: 7.1
click at [139, 164] on ul "12:00 AM 12:30 AM 01:00 AM 01:30 AM 02:00 AM 02:30 AM 03:00 AM 03:30 AM 04:00 A…" at bounding box center [149, 328] width 89 height 586
click at [139, 164] on li "05:00 AM" at bounding box center [149, 162] width 89 height 12
type input "05:00"
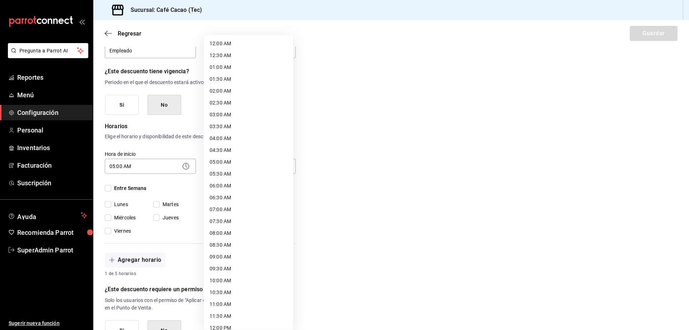
click at [231, 169] on body "Pregunta a Parrot AI Reportes Menú Configuración Personal Inventarios Facturaci…" at bounding box center [344, 165] width 689 height 330
click at [251, 316] on li "23:59 PM" at bounding box center [248, 321] width 89 height 12
type input "23:59"
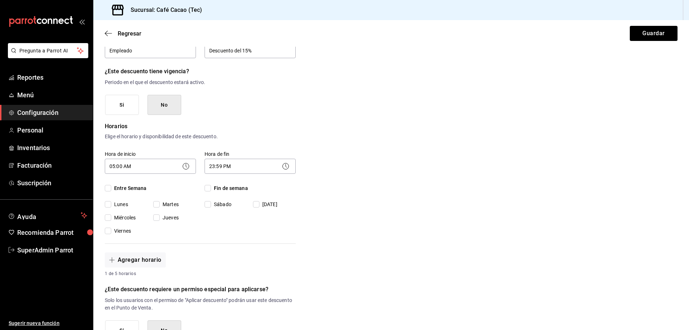
click at [118, 189] on span "Entre Semana" at bounding box center [129, 188] width 36 height 8
click at [111, 189] on input "Entre Semana" at bounding box center [108, 188] width 6 height 6
checkbox input "true"
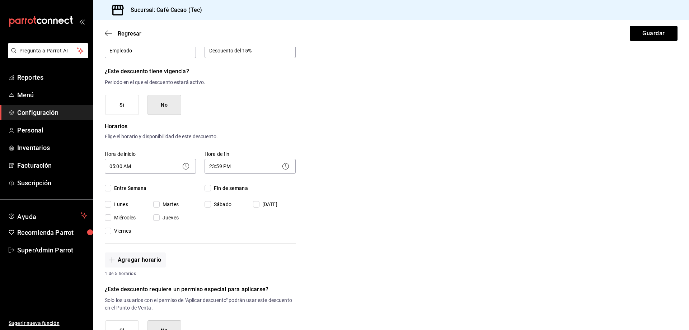
checkbox input "true"
drag, startPoint x: 120, startPoint y: 203, endPoint x: 280, endPoint y: 216, distance: 161.2
click at [279, 216] on div "Hora de inicio 05:00 AM 05:00 Entre Semana Lunes Martes Miércoles Jueves Vierne…" at bounding box center [195, 188] width 199 height 93
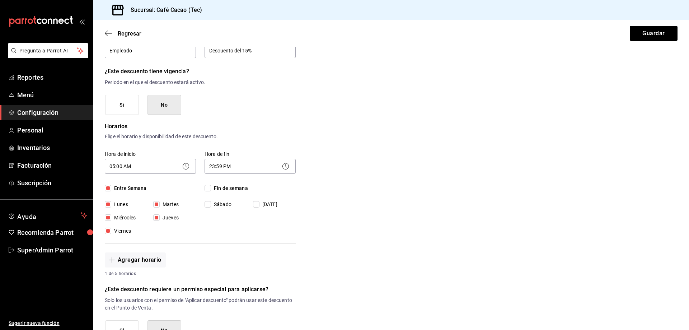
click at [295, 220] on div "Nuevo descuento ¿Dónde se aplicará el descuento? Orden completa ORDER ¿Cómo se …" at bounding box center [390, 240] width 595 height 519
click at [217, 190] on span "Fin de semana" at bounding box center [229, 188] width 37 height 8
click at [211, 190] on input "Fin de semana" at bounding box center [207, 188] width 6 height 6
checkbox input "true"
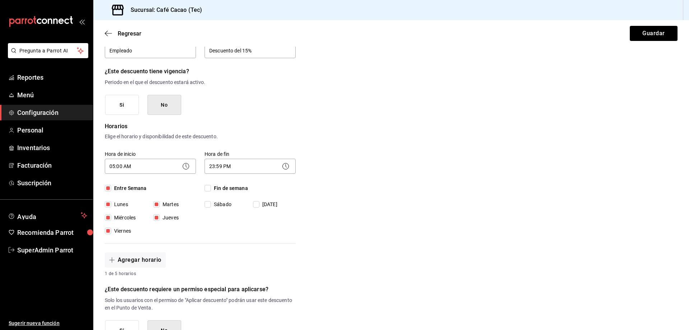
checkbox input "true"
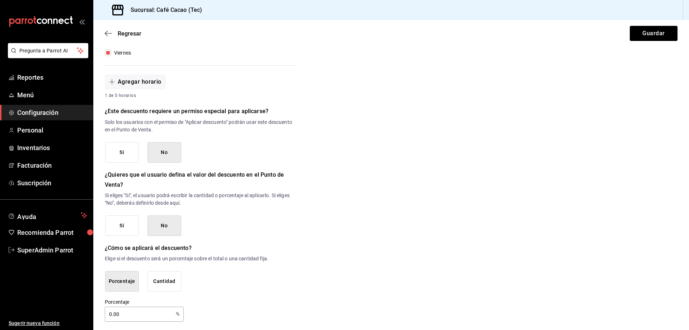
scroll to position [253, 0]
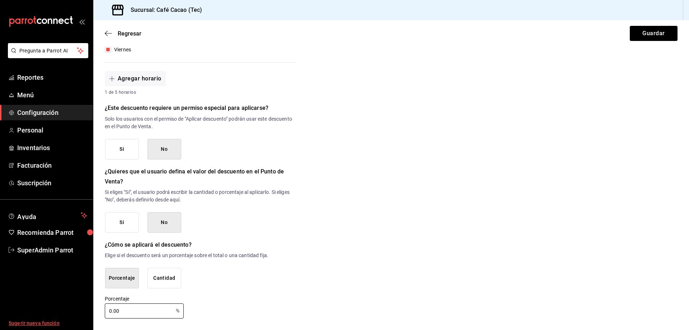
drag, startPoint x: 152, startPoint y: 304, endPoint x: 49, endPoint y: 320, distance: 103.9
click at [49, 320] on div "Pregunta a Parrot AI Reportes Menú Configuración Personal Inventarios Facturaci…" at bounding box center [344, 165] width 689 height 330
type input "15"
click at [643, 36] on button "Guardar" at bounding box center [653, 33] width 48 height 15
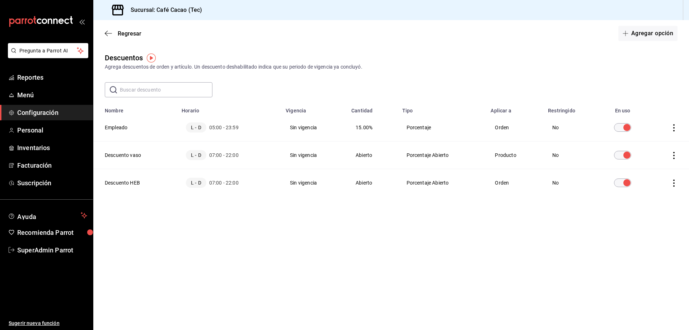
click at [673, 157] on icon "actions" at bounding box center [673, 155] width 7 height 7
click at [655, 162] on span "Eliminar" at bounding box center [641, 165] width 31 height 9
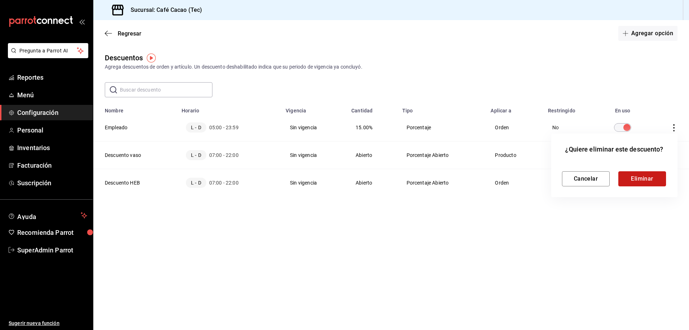
click at [637, 181] on button "Eliminar" at bounding box center [642, 178] width 48 height 15
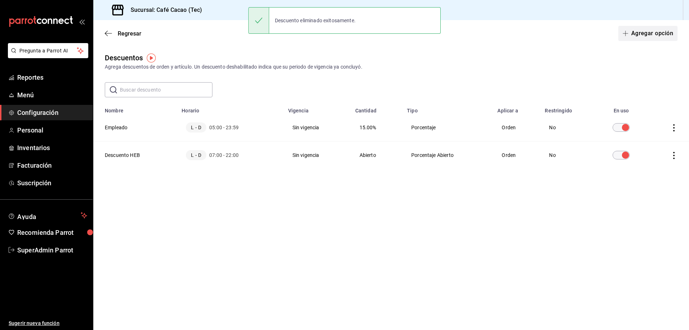
click at [656, 38] on button "Agregar opción" at bounding box center [647, 33] width 59 height 15
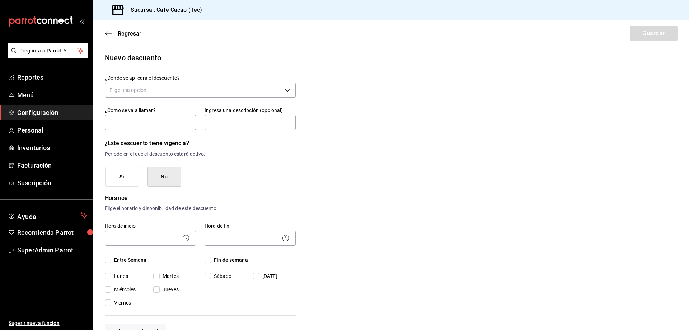
click at [210, 82] on div "Elige una opción" at bounding box center [200, 89] width 191 height 19
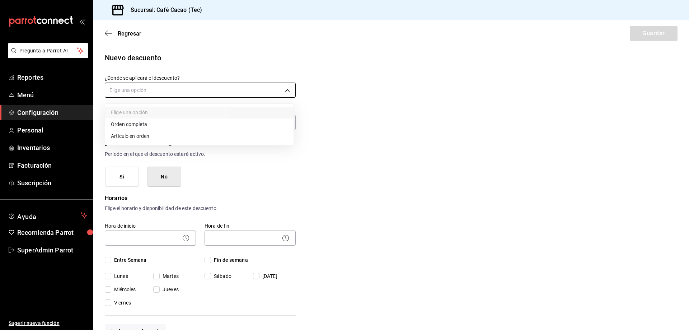
click at [212, 85] on body "Pregunta a Parrot AI Reportes Menú Configuración Personal Inventarios Facturaci…" at bounding box center [344, 165] width 689 height 330
click at [224, 134] on li "Artículo en orden" at bounding box center [199, 136] width 188 height 12
type input "ORDER_ITEM"
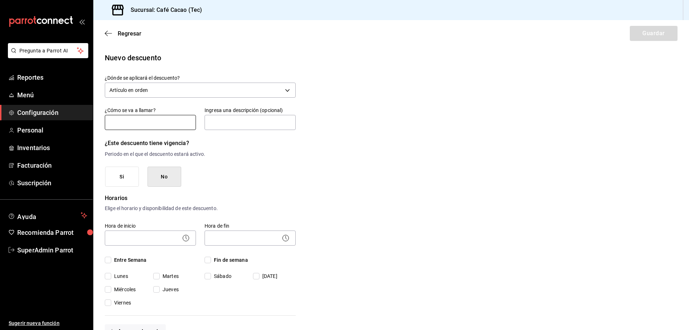
click at [165, 118] on input "text" at bounding box center [150, 122] width 91 height 15
type input "Termo"
drag, startPoint x: 223, startPoint y: 120, endPoint x: 226, endPoint y: 123, distance: 4.4
click at [223, 120] on input "text" at bounding box center [249, 122] width 91 height 15
type input "Descuento del 10%"
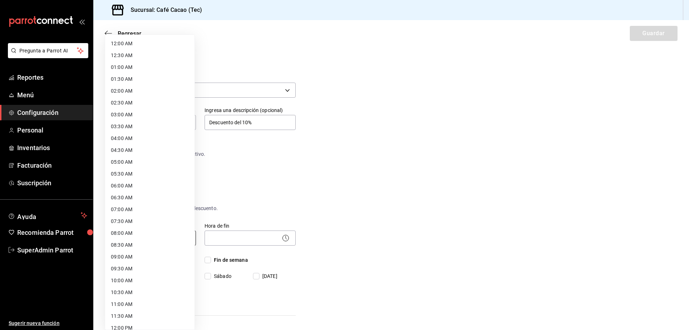
click at [174, 232] on body "Pregunta a Parrot AI Reportes Menú Configuración Personal Inventarios Facturaci…" at bounding box center [344, 165] width 689 height 330
click at [141, 164] on li "05:00 AM" at bounding box center [149, 162] width 89 height 12
type input "05:00"
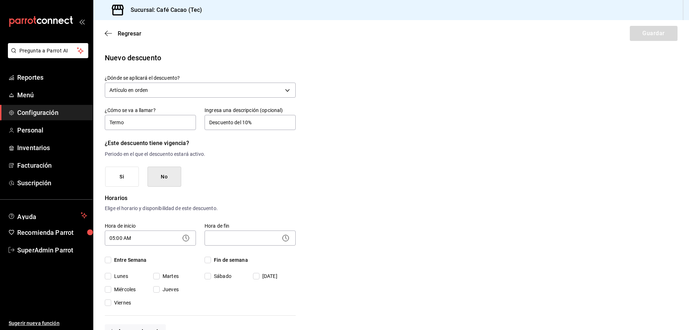
click at [227, 238] on body "Pregunta a Parrot AI Reportes Menú Configuración Personal Inventarios Facturaci…" at bounding box center [344, 165] width 689 height 330
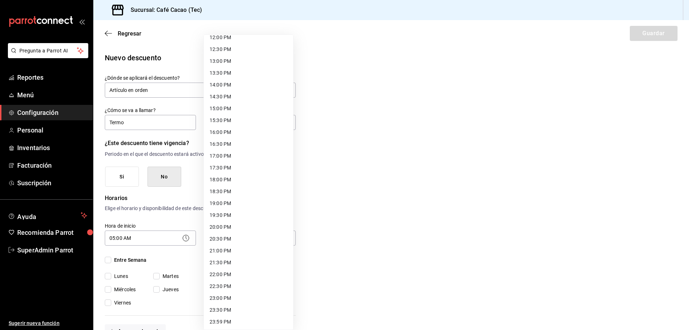
scroll to position [291, 0]
click at [243, 318] on li "23:59 PM" at bounding box center [248, 321] width 89 height 12
type input "23:59"
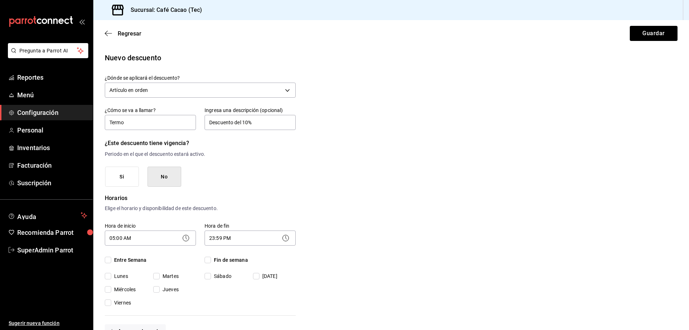
click at [124, 257] on span "Entre Semana" at bounding box center [129, 260] width 36 height 8
click at [111, 257] on input "Entre Semana" at bounding box center [108, 259] width 6 height 6
checkbox input "true"
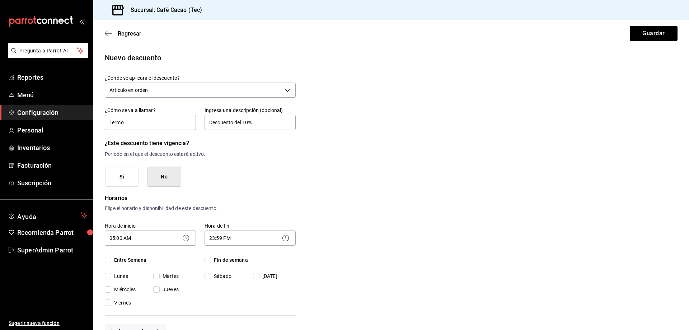
checkbox input "true"
click at [214, 262] on span "Fin de semana" at bounding box center [229, 260] width 37 height 8
click at [211, 262] on input "Fin de semana" at bounding box center [207, 259] width 6 height 6
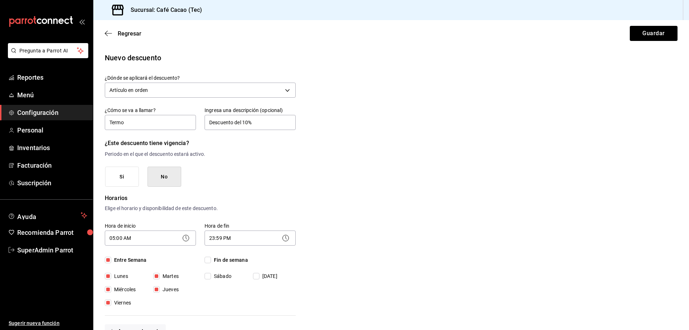
checkbox input "true"
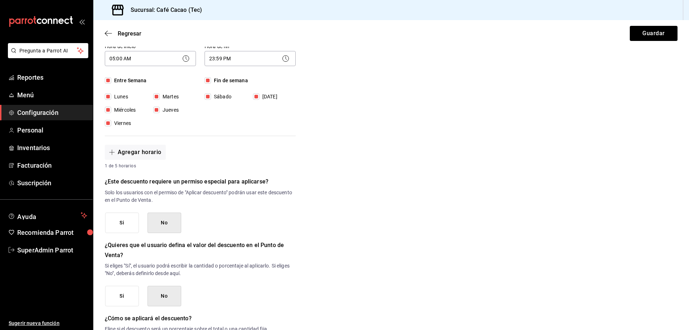
scroll to position [253, 0]
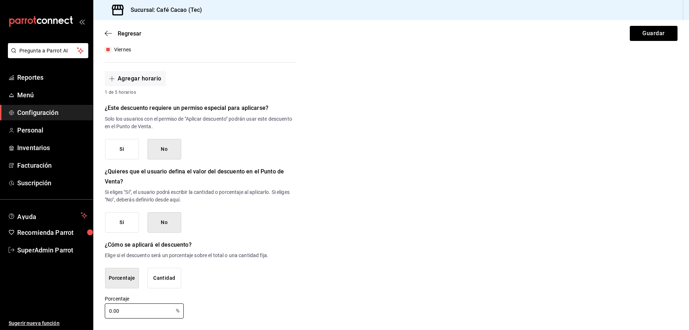
drag, startPoint x: 151, startPoint y: 306, endPoint x: 84, endPoint y: 295, distance: 67.2
click at [90, 301] on div "Pregunta a Parrot AI Reportes Menú Configuración Personal Inventarios Facturaci…" at bounding box center [344, 165] width 689 height 330
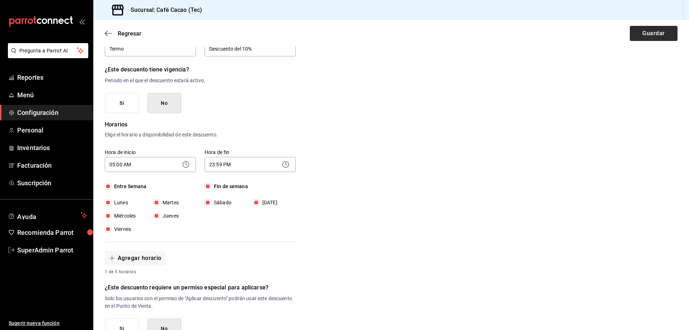
type input "10"
click at [644, 27] on button "Guardar" at bounding box center [653, 33] width 48 height 15
